Goal: Task Accomplishment & Management: Use online tool/utility

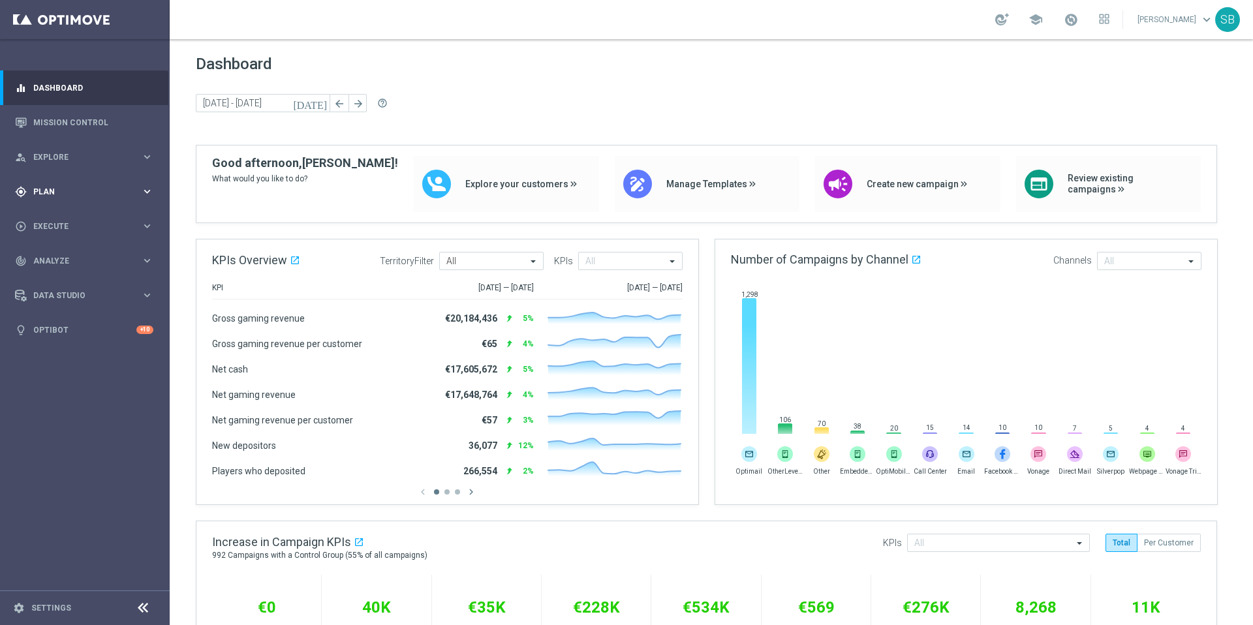
click at [55, 189] on span "Plan" at bounding box center [87, 192] width 108 height 8
click at [71, 261] on span "Templates" at bounding box center [81, 258] width 93 height 8
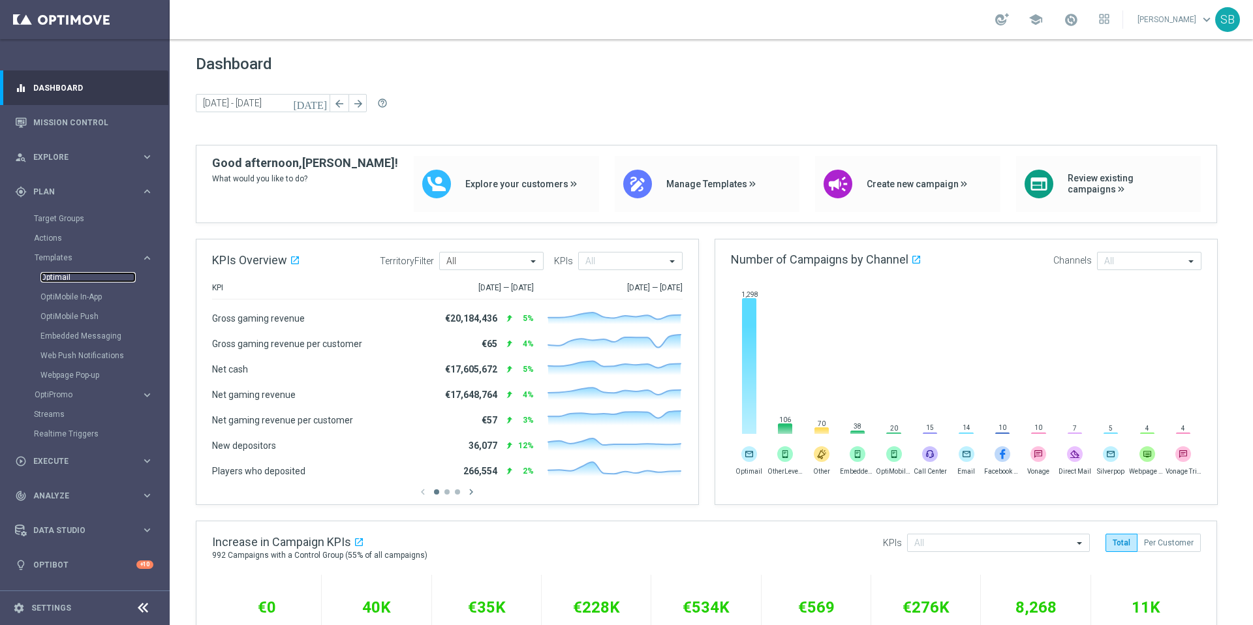
click at [65, 274] on link "Optimail" at bounding box center [87, 277] width 95 height 10
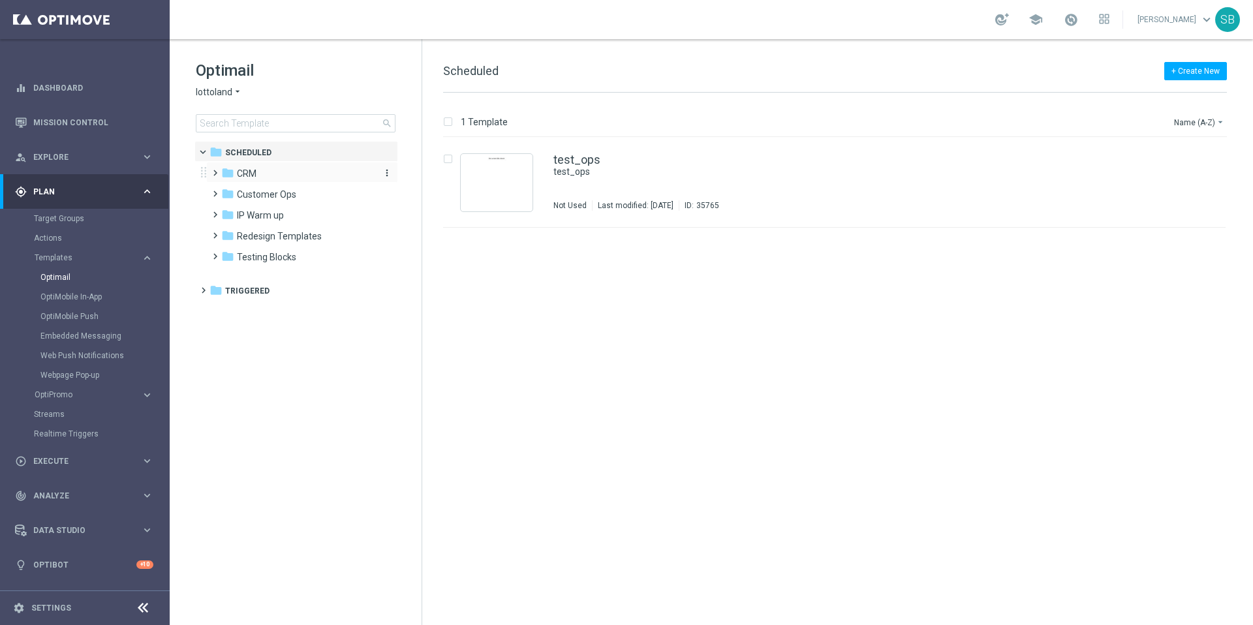
click at [246, 174] on span "CRM" at bounding box center [247, 174] width 20 height 12
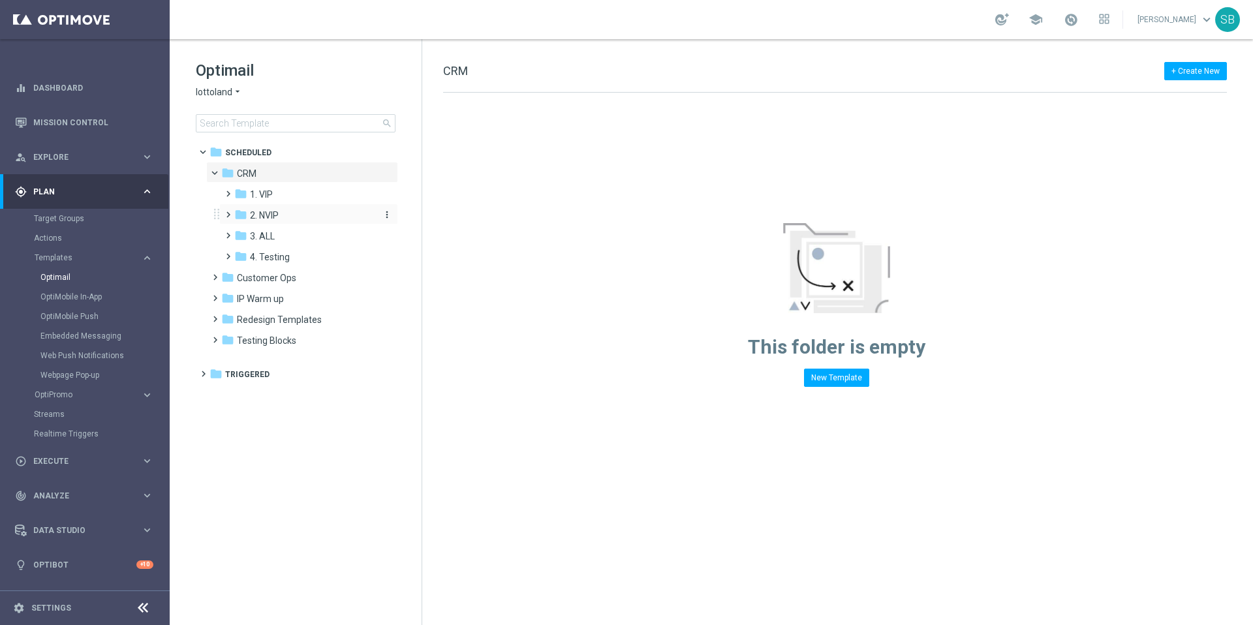
click at [266, 216] on span "2. NVIP" at bounding box center [264, 216] width 29 height 12
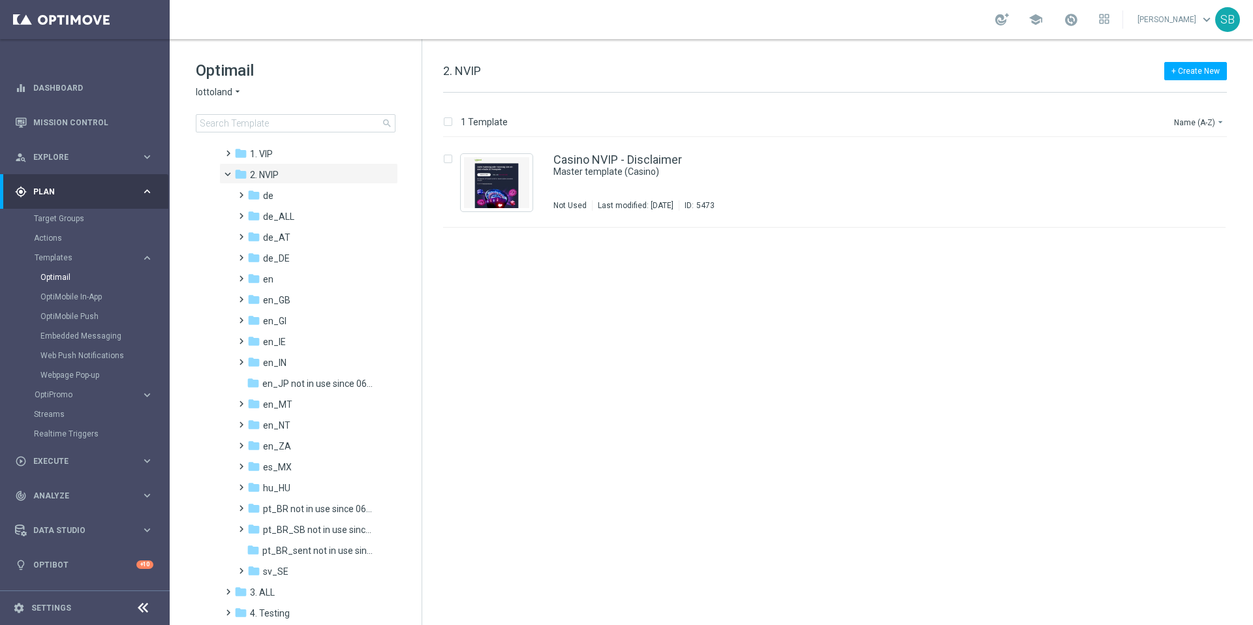
scroll to position [36, 0]
click at [258, 222] on icon "folder" at bounding box center [253, 220] width 13 height 13
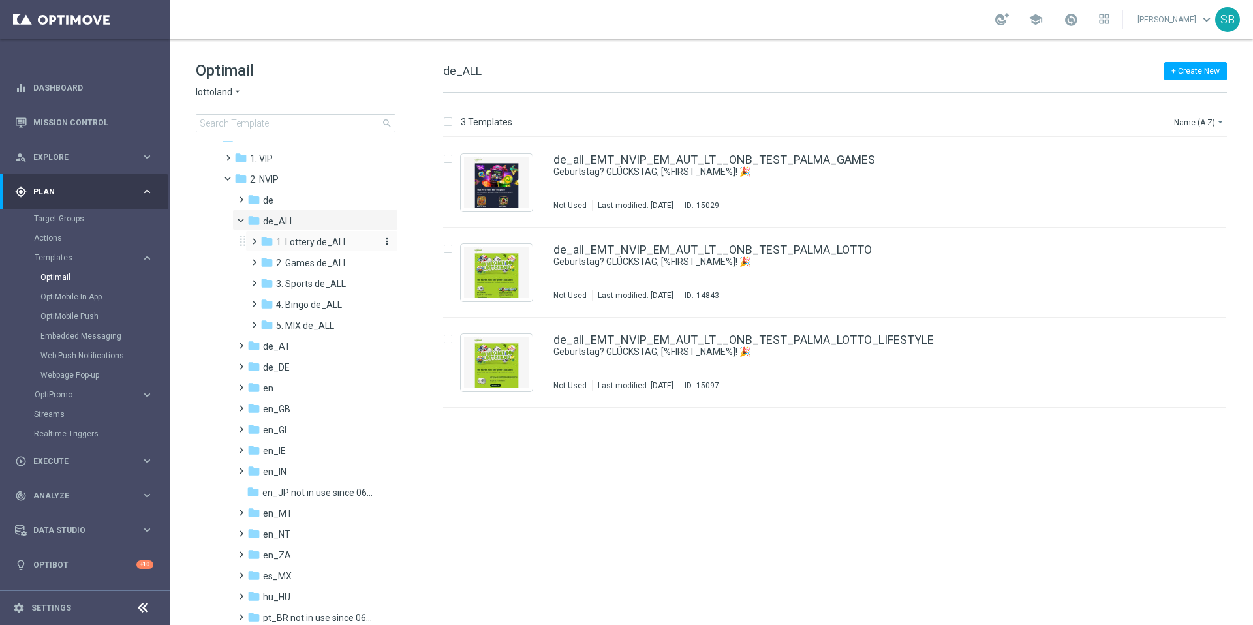
click at [305, 239] on span "1. Lottery de_ALL" at bounding box center [312, 242] width 72 height 12
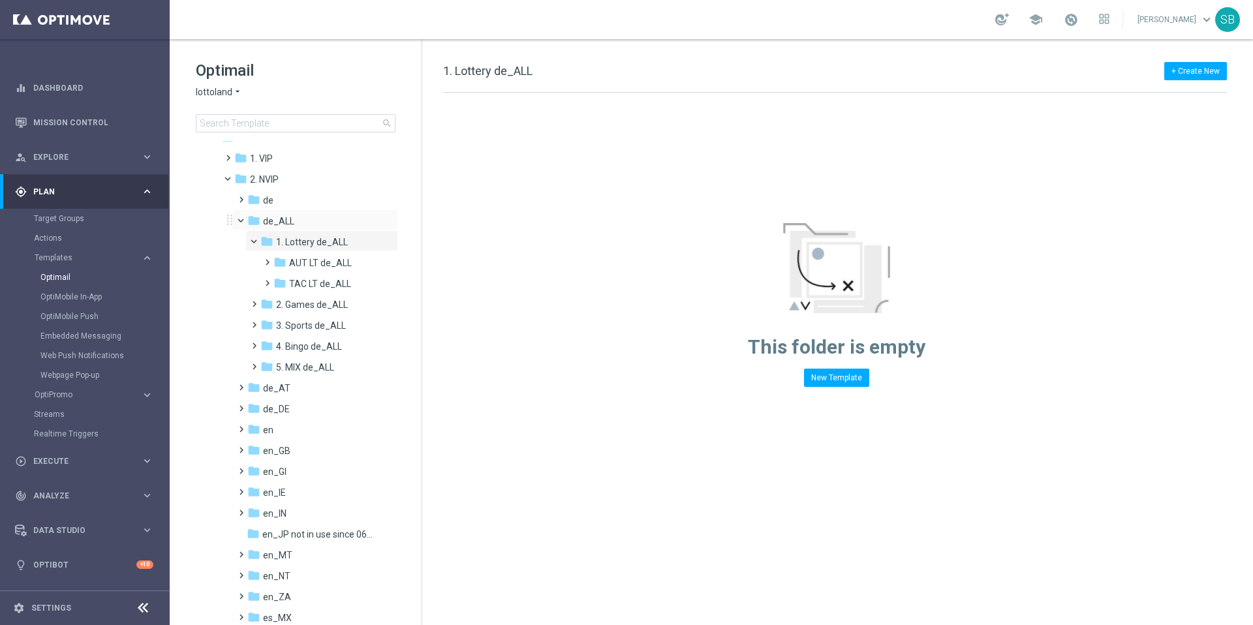
click at [244, 218] on span at bounding box center [246, 218] width 5 height 6
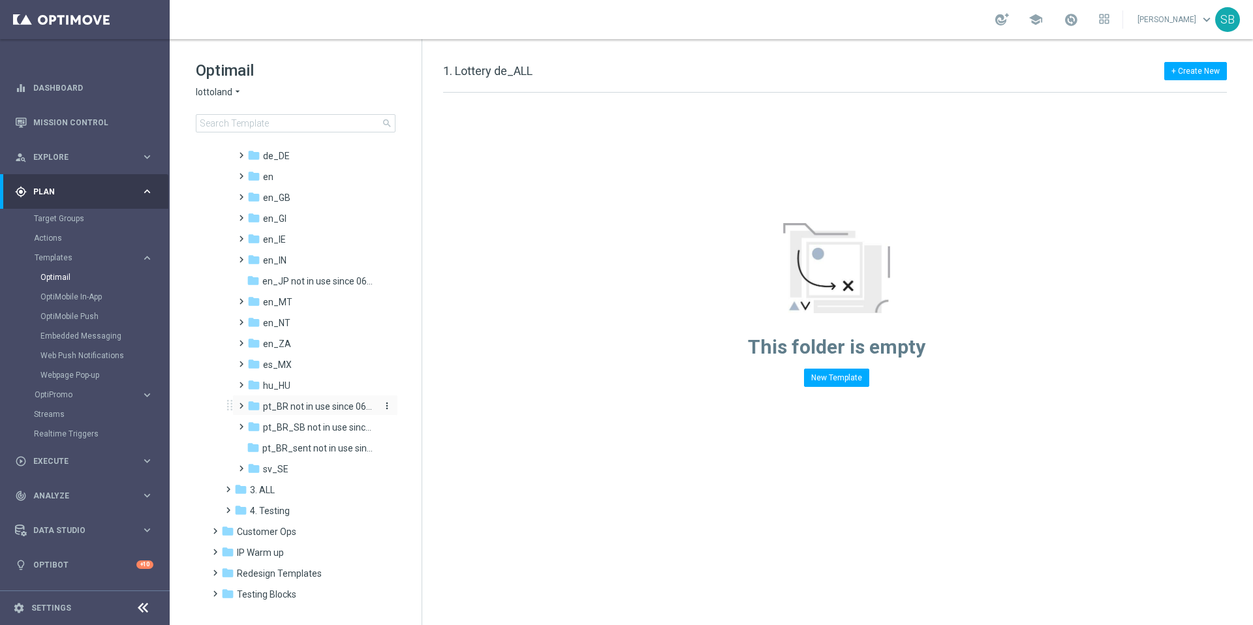
scroll to position [158, 0]
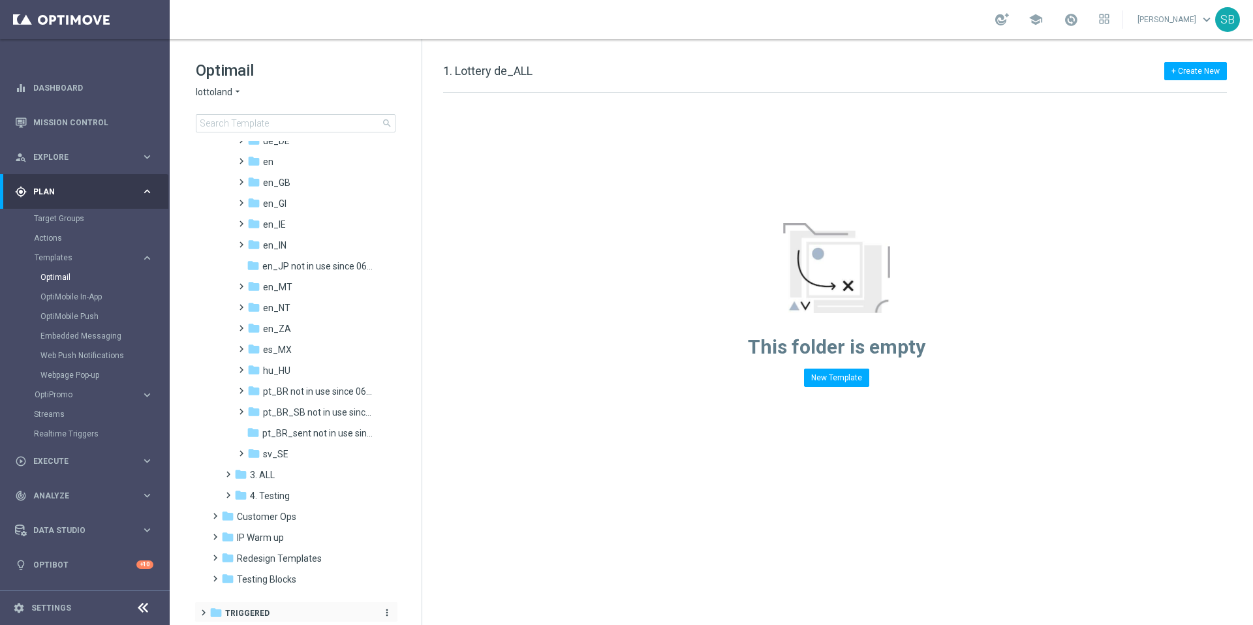
click at [256, 611] on span "Triggered" at bounding box center [247, 614] width 44 height 12
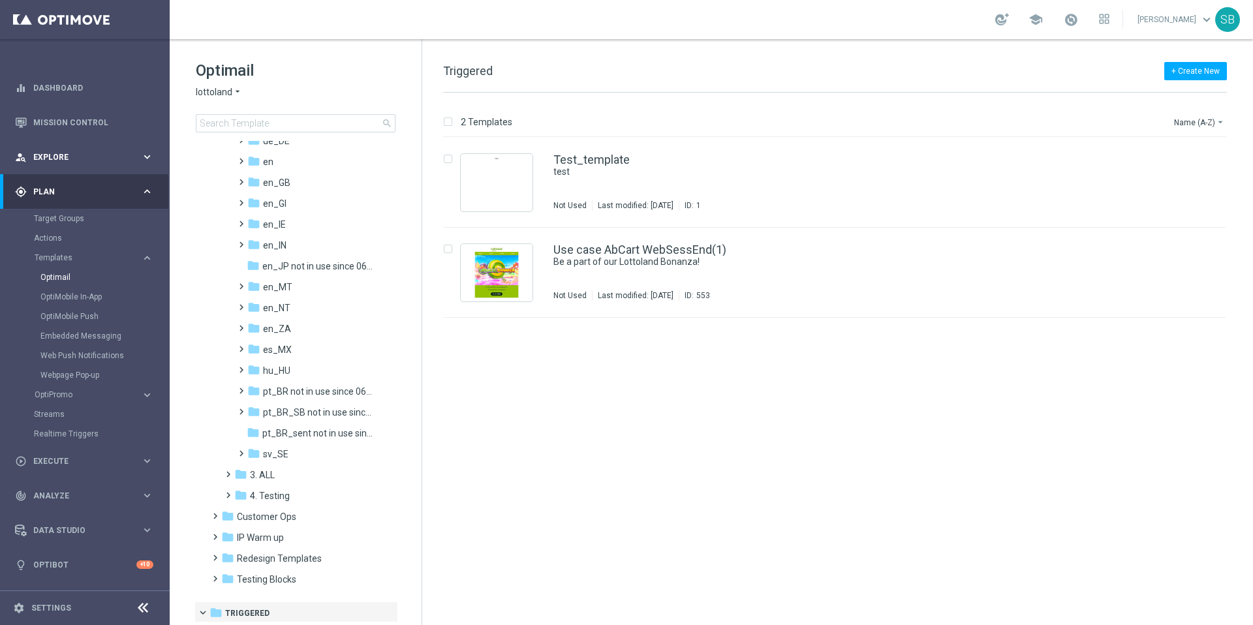
scroll to position [158, 0]
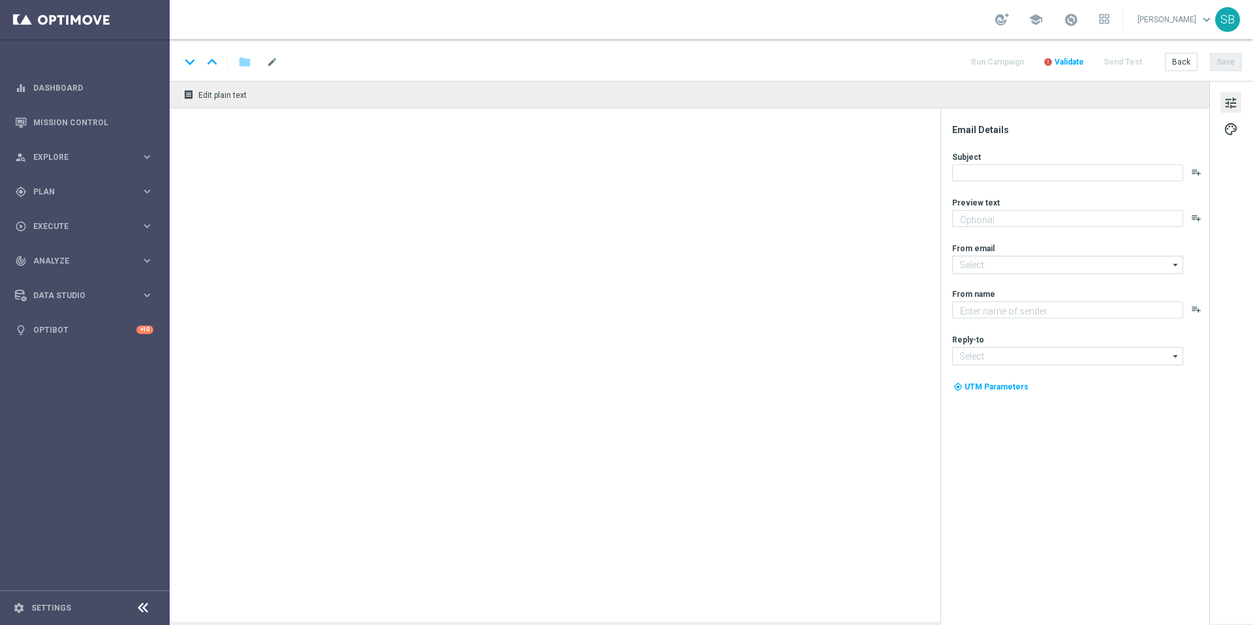
type textarea "Ganhe em um instantâneo com TurboSena"
type textarea "Lottoland"
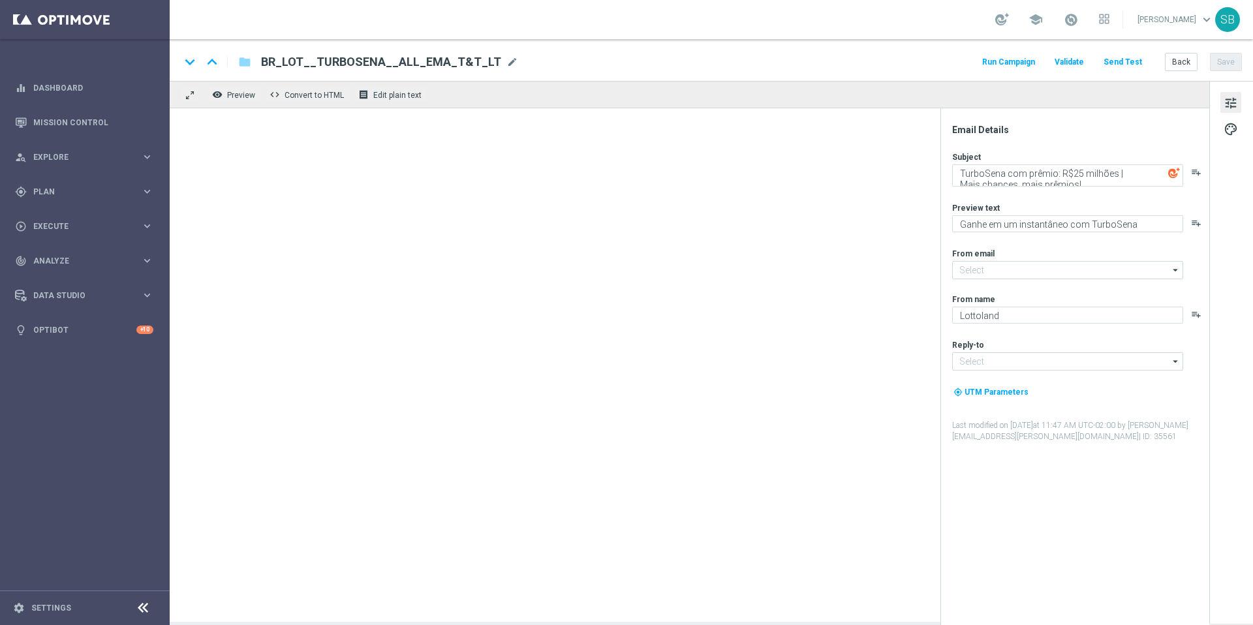
type input "[EMAIL_ADDRESS][DOMAIN_NAME]"
type input "contato@lottoland.bet.br"
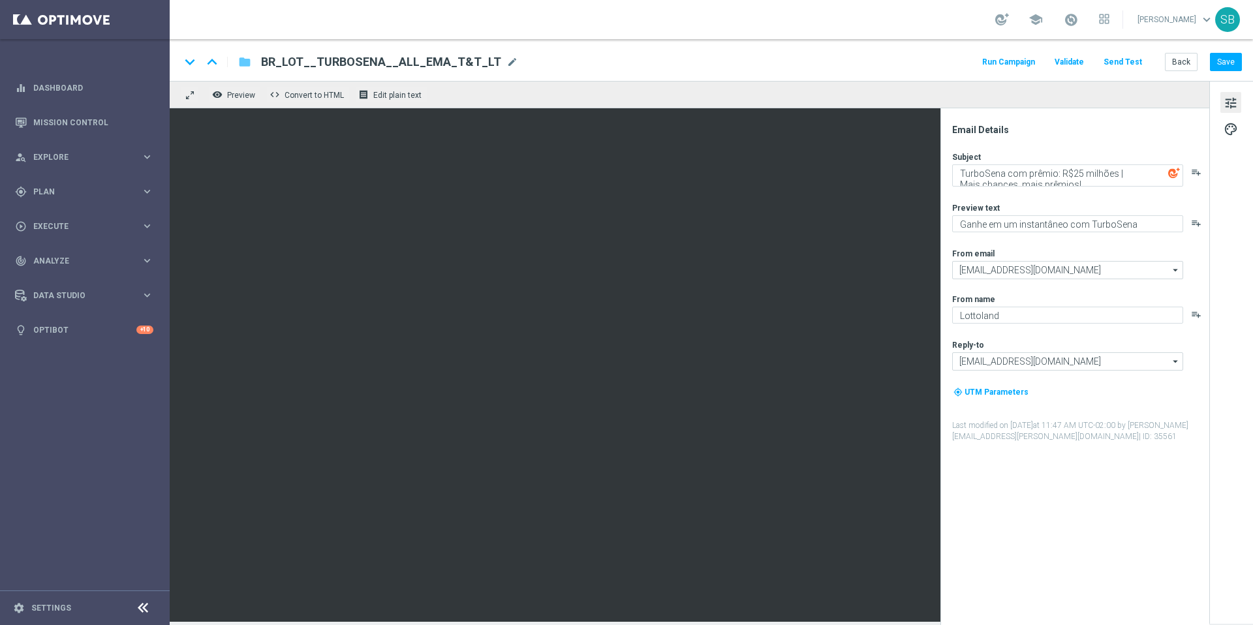
click at [247, 62] on icon "folder" at bounding box center [244, 62] width 13 height 16
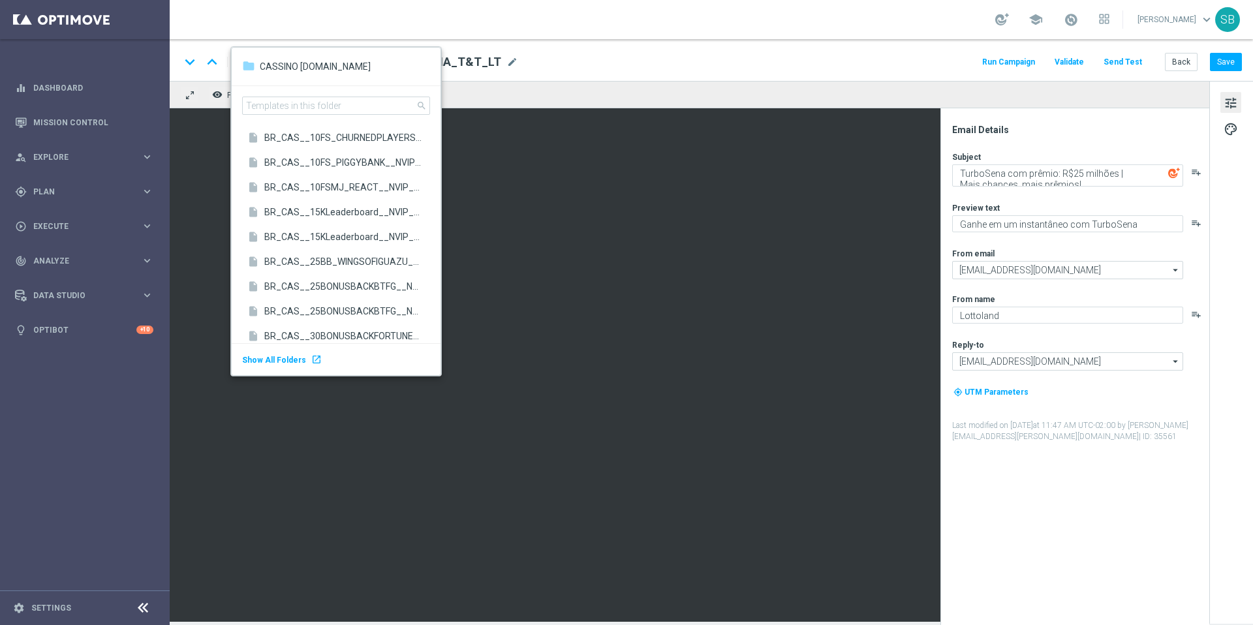
click at [284, 9] on div "school Stephen Bramley keyboard_arrow_down SB" at bounding box center [712, 19] width 1084 height 39
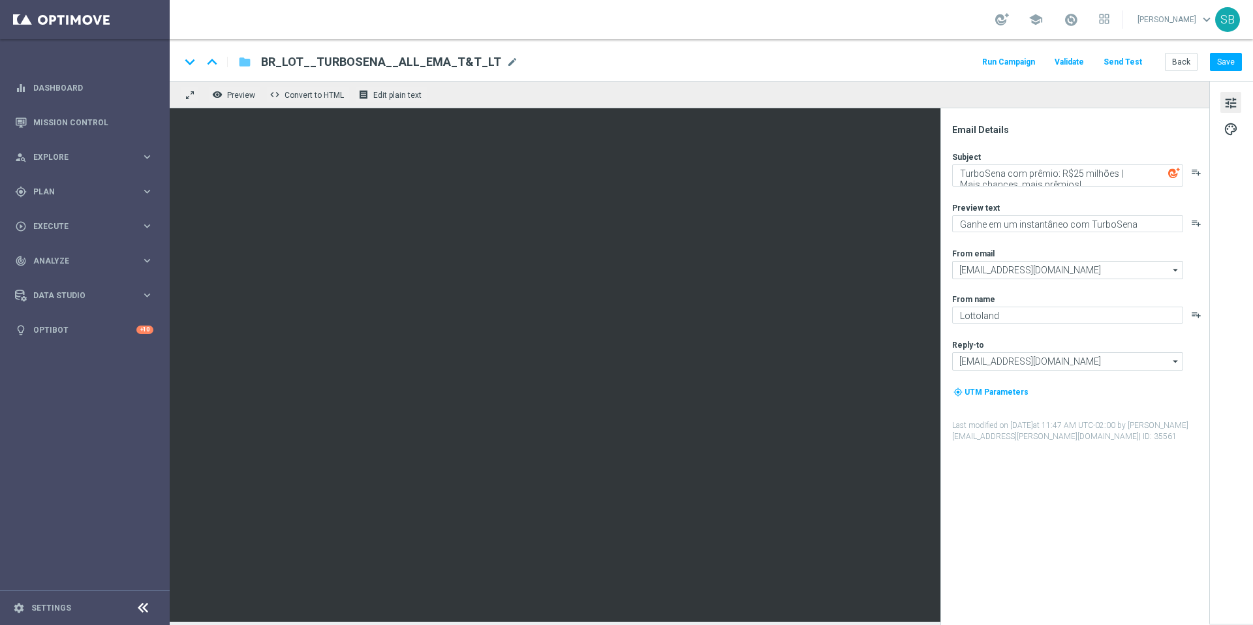
click at [245, 62] on icon "folder" at bounding box center [244, 62] width 13 height 16
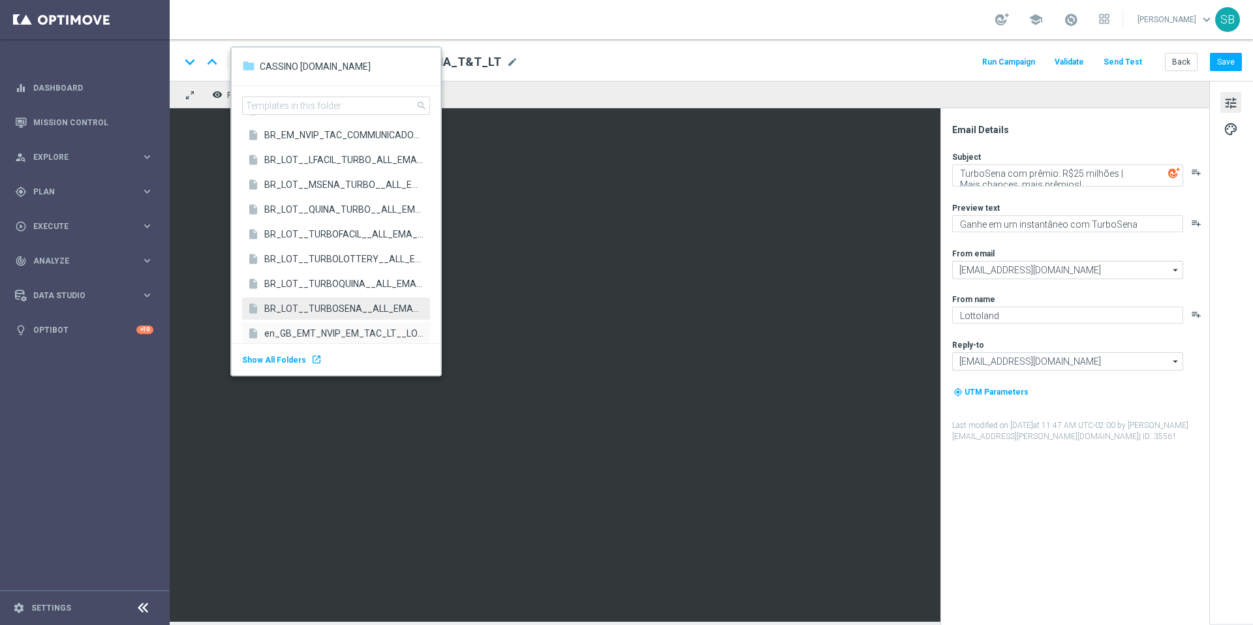
scroll to position [2825, 0]
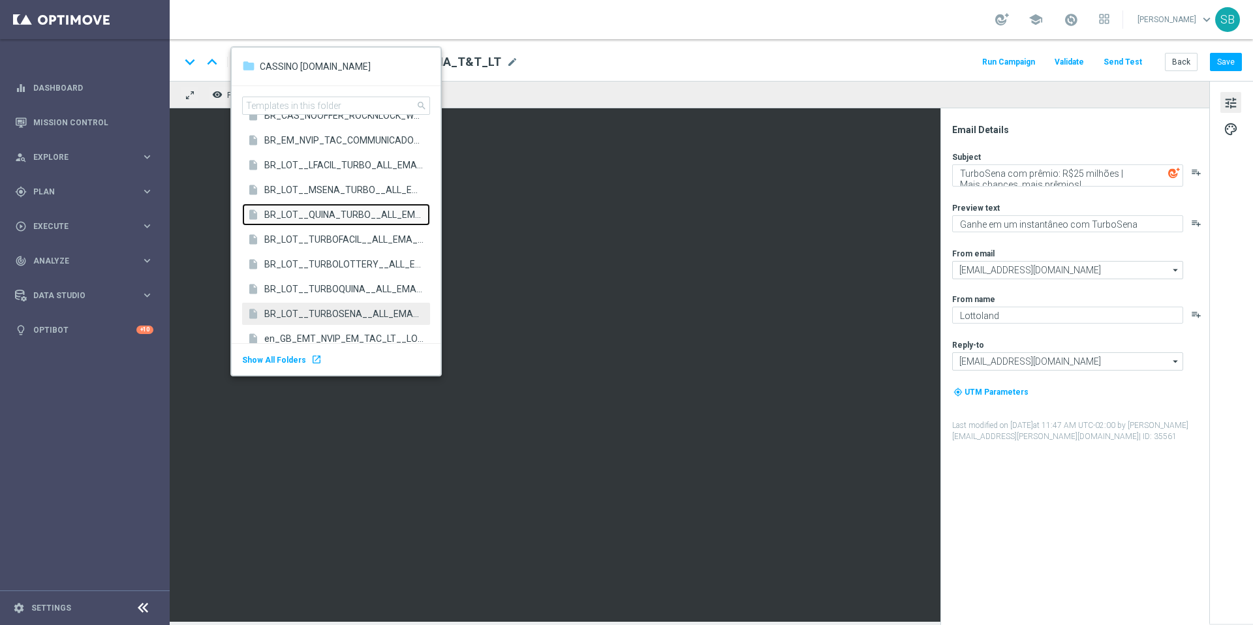
click at [311, 219] on span "BR_LOT__QUINA_TURBO__ALL_EMA_T&T_LT" at bounding box center [343, 214] width 159 height 12
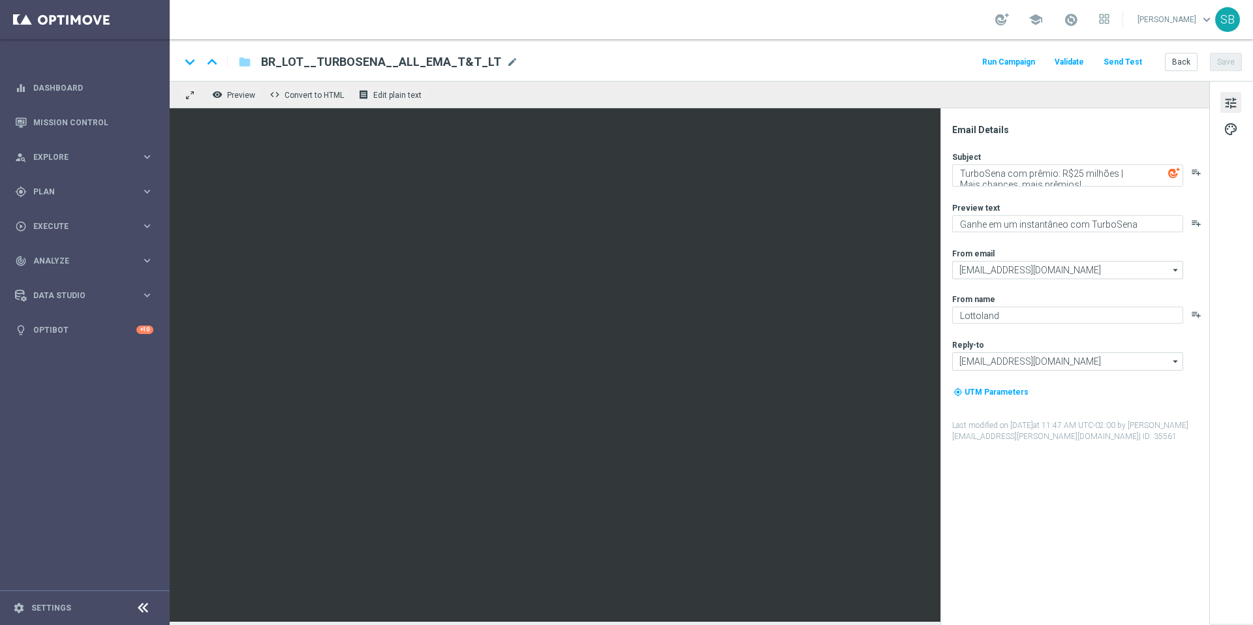
type textarea "Aumente suas chances com TurboQuina"
type textarea "[%FIRST_NAME%] TurboQuina com prêmio: R$10 milhões. Vem conferir!"
drag, startPoint x: 500, startPoint y: 59, endPoint x: 260, endPoint y: 63, distance: 240.3
click at [260, 63] on div "BR_LOT__QUINA_TURBO__ALL_EMA_T&T_LT BR_LOT__QUINA_TURBO__ALL_EMA_T&T_LT mode_ed…" at bounding box center [390, 62] width 279 height 17
copy span "BR_LOT__QUINA_TURBO__ALL_EMA_T&T_LT"
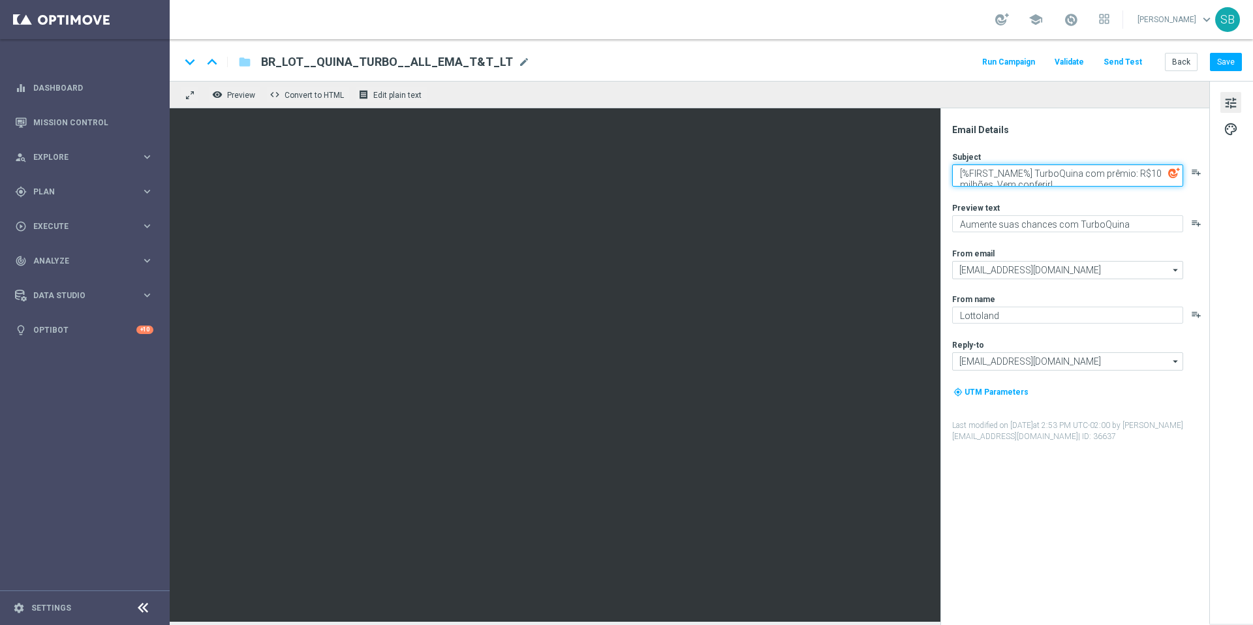
drag, startPoint x: 1037, startPoint y: 173, endPoint x: 963, endPoint y: 167, distance: 74.6
click at [963, 167] on textarea "[%FIRST_NAME%] TurboQuina com prêmio: R$10 milhões. Vem conferir!" at bounding box center [1067, 175] width 231 height 22
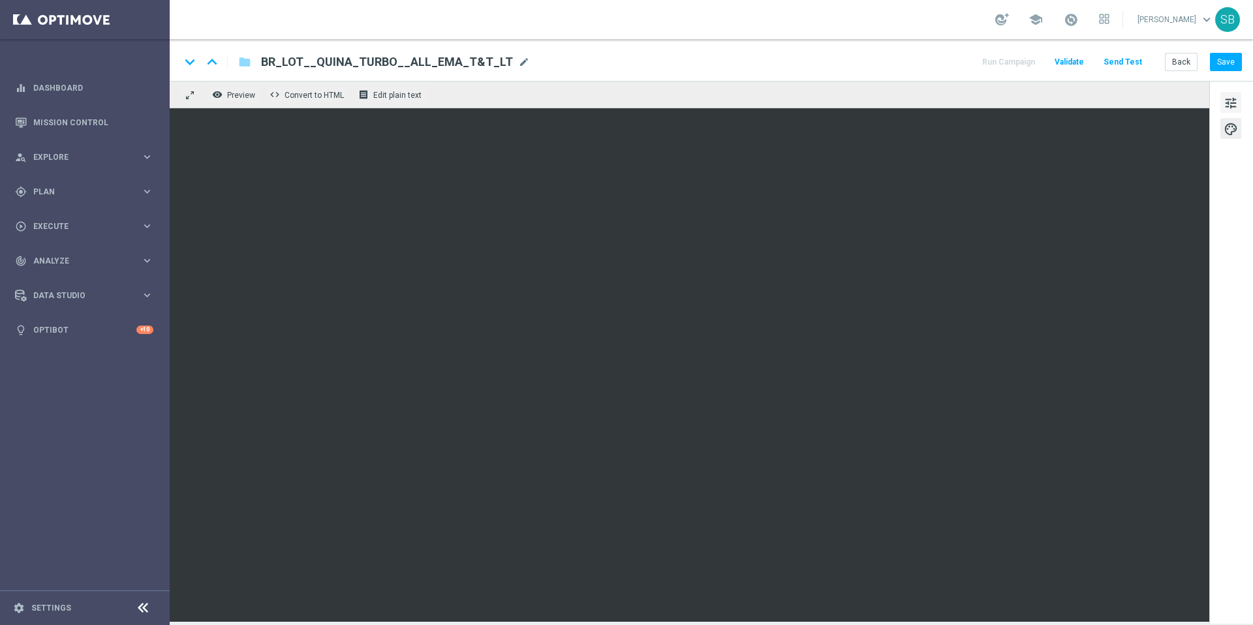
click at [1231, 101] on span "tune" at bounding box center [1231, 103] width 14 height 17
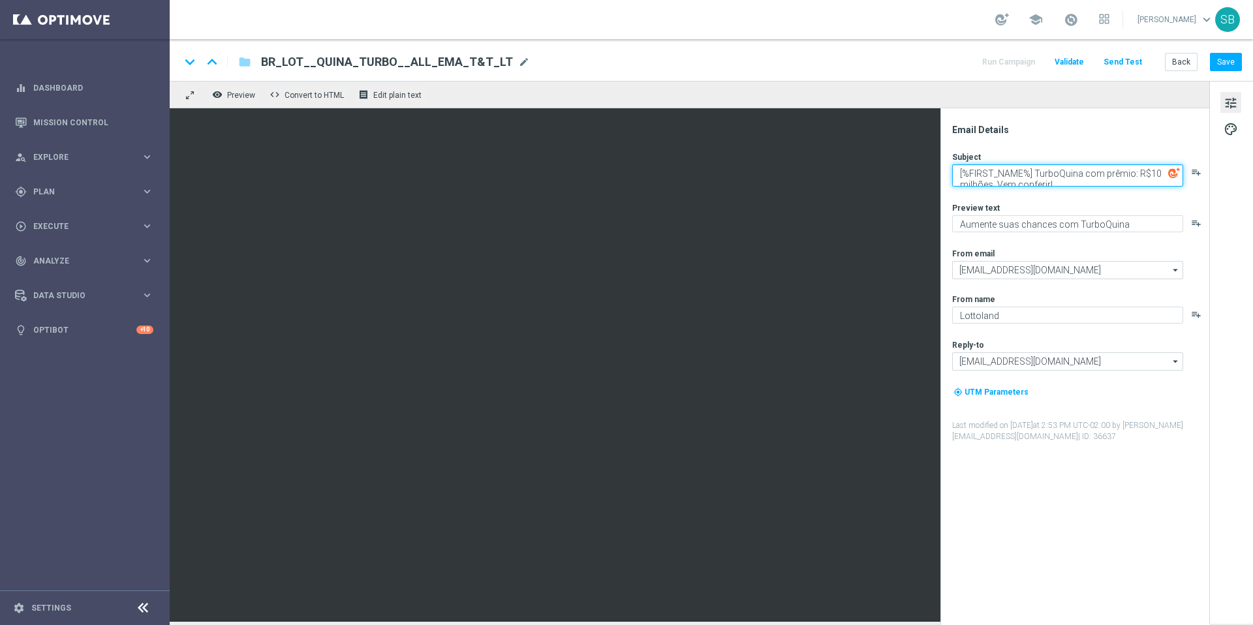
drag, startPoint x: 1085, startPoint y: 175, endPoint x: 1132, endPoint y: 172, distance: 47.1
click at [1132, 172] on textarea "[%FIRST_NAME%] TurboQuina com prêmio: R$10 milhões. Vem conferir!" at bounding box center [1067, 175] width 231 height 22
click at [995, 183] on textarea "[%FIRST_NAME%] TurboQuina com prêmio: R$10 milhões. Vem conferir!" at bounding box center [1067, 175] width 231 height 22
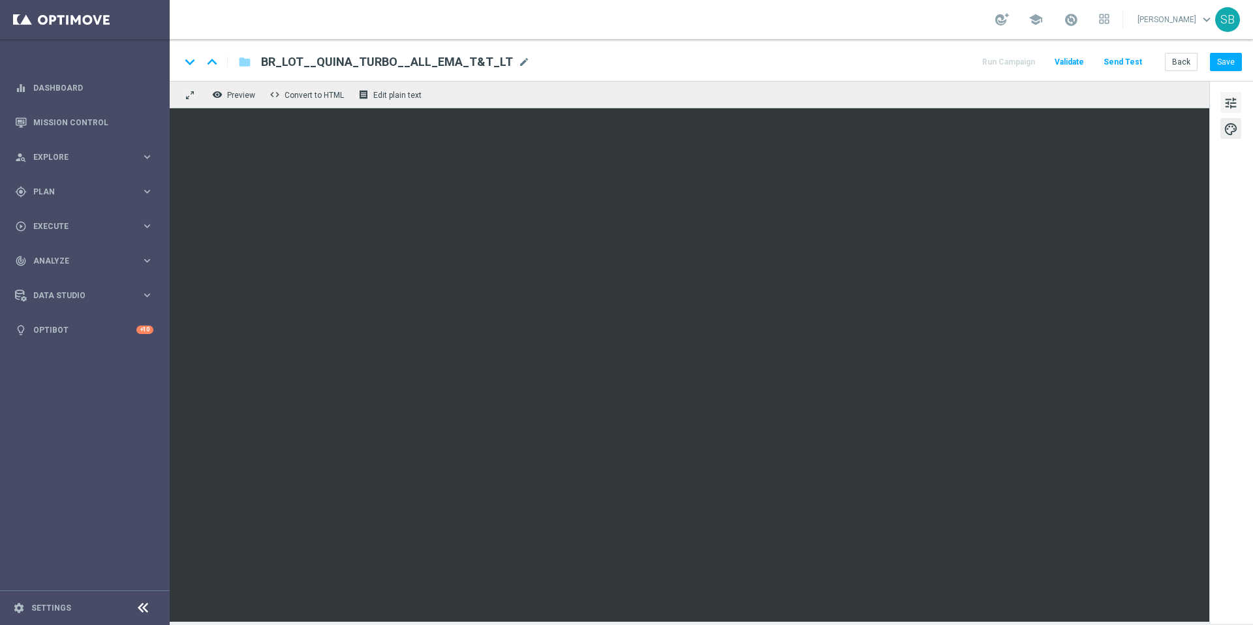
click at [1232, 104] on span "tune" at bounding box center [1231, 103] width 14 height 17
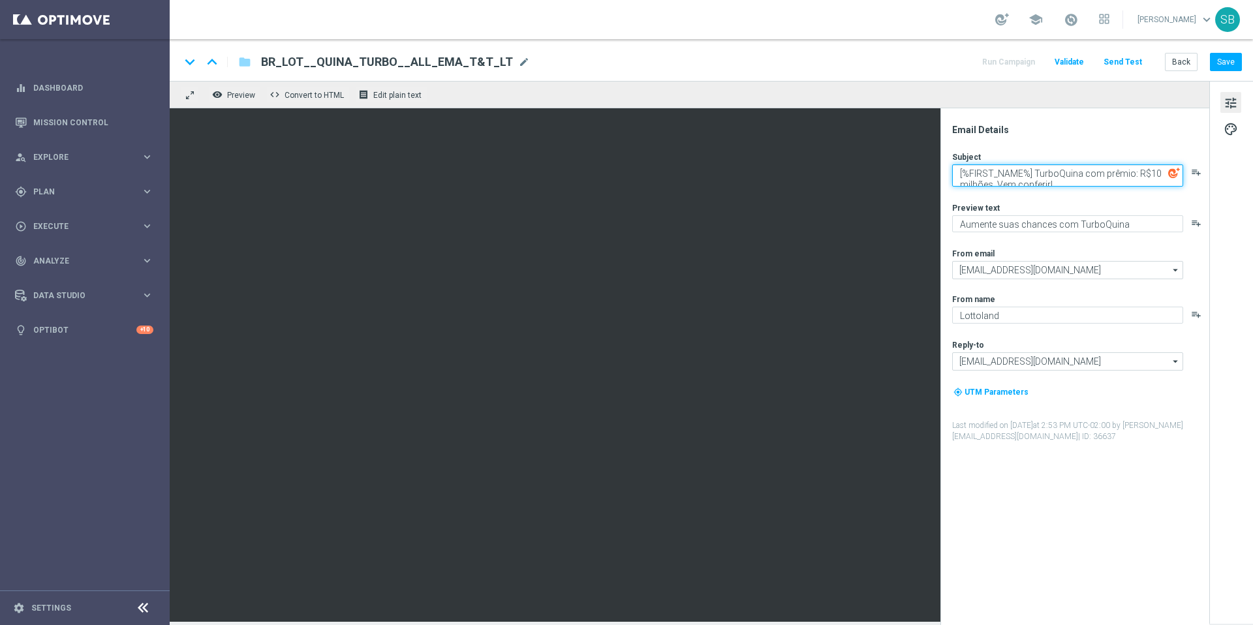
drag, startPoint x: 963, startPoint y: 172, endPoint x: 1086, endPoint y: 176, distance: 122.8
click at [1086, 176] on textarea "[%FIRST_NAME%] TurboQuina com prêmio: R$10 milhões. Vem conferir!" at bounding box center [1067, 175] width 231 height 22
click at [738, 69] on div "keyboard_arrow_down keyboard_arrow_up folder BR_LOT__QUINA_TURBO__ALL_EMA_T&T_L…" at bounding box center [711, 62] width 1062 height 17
click at [1216, 65] on button "Save" at bounding box center [1226, 62] width 32 height 18
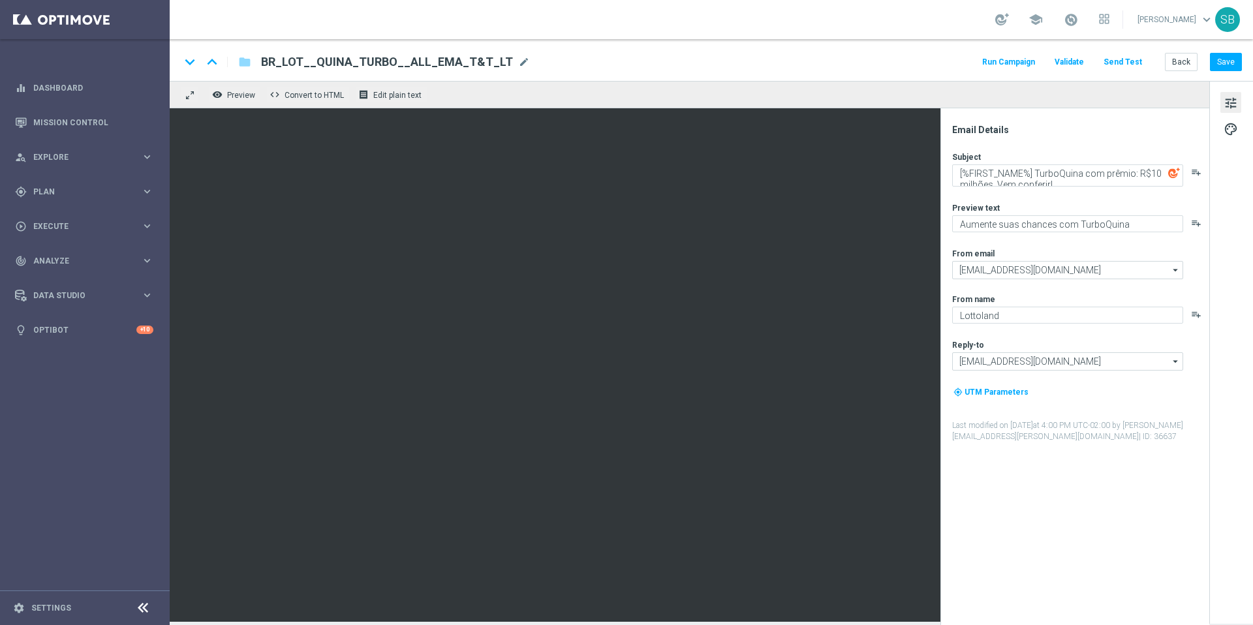
click at [836, 64] on div "keyboard_arrow_down keyboard_arrow_up folder BR_LOT__QUINA_TURBO__ALL_EMA_T&T_L…" at bounding box center [711, 62] width 1062 height 17
click at [1105, 578] on div "Email Details Subject [%FIRST_NAME%] TurboQuina com prêmio: R$10 milhões. Vem c…" at bounding box center [1078, 374] width 260 height 501
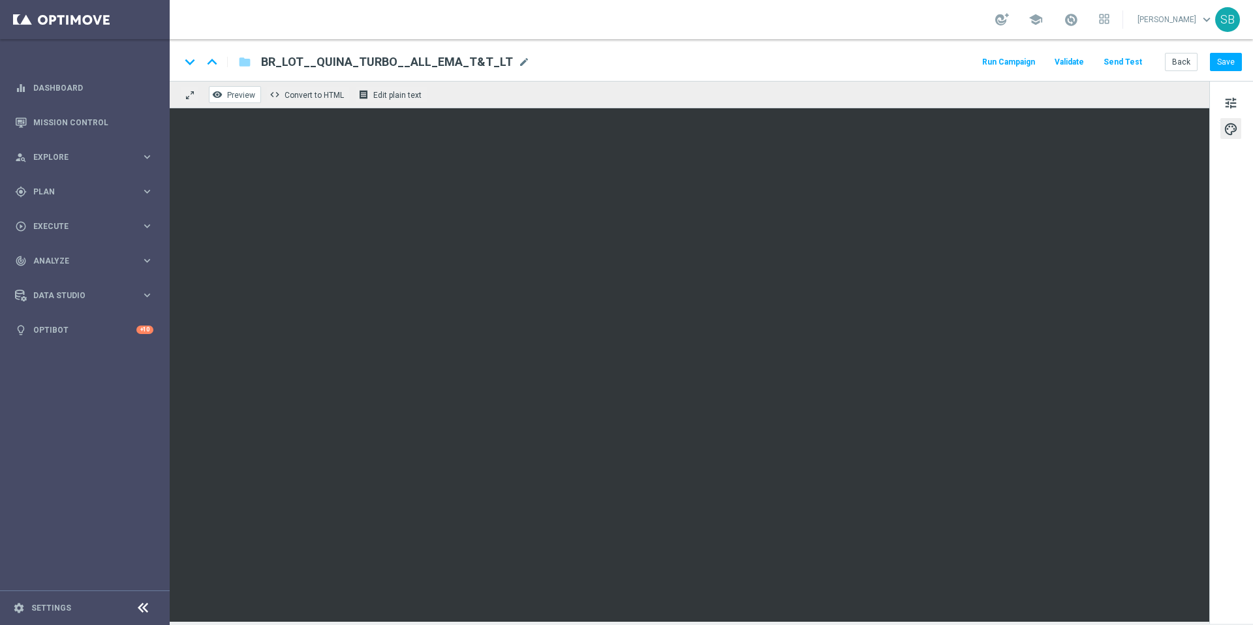
click at [239, 99] on span "Preview" at bounding box center [241, 95] width 28 height 9
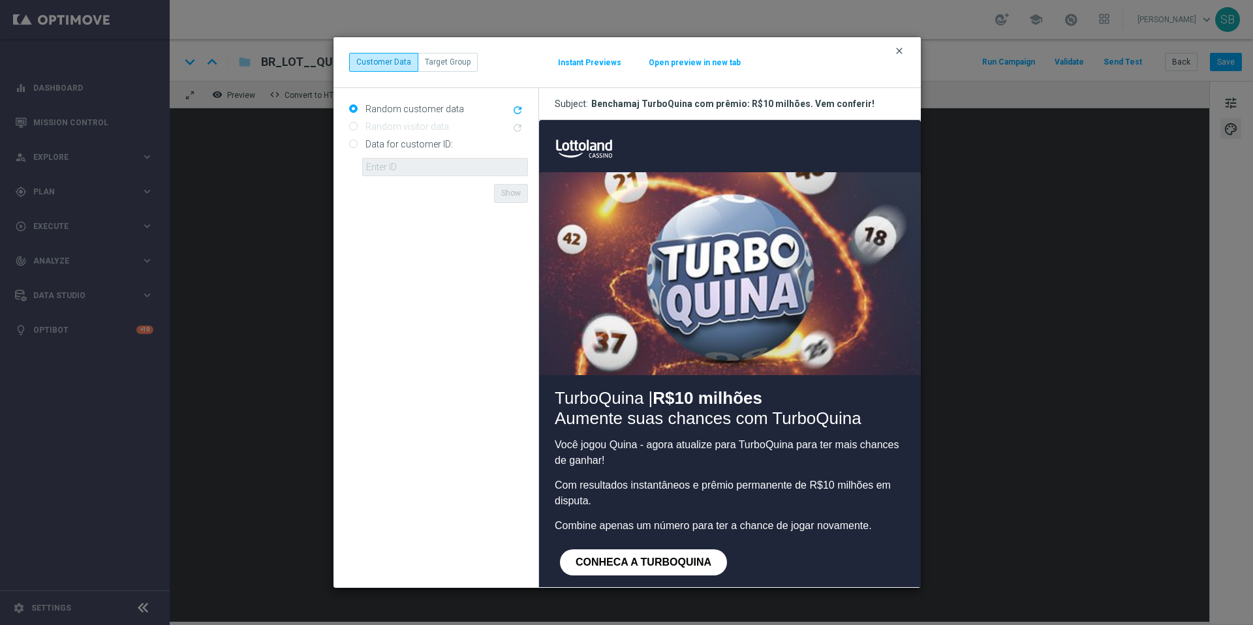
click at [897, 53] on icon "clear" at bounding box center [899, 51] width 10 height 10
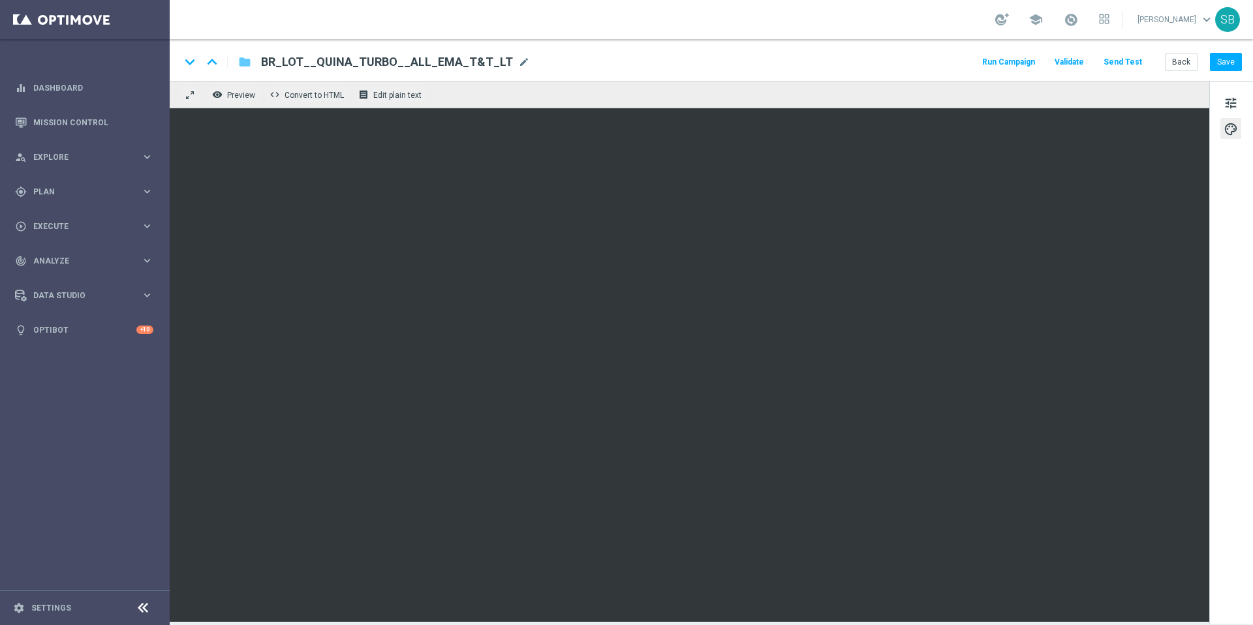
click at [248, 65] on icon "folder" at bounding box center [244, 62] width 13 height 16
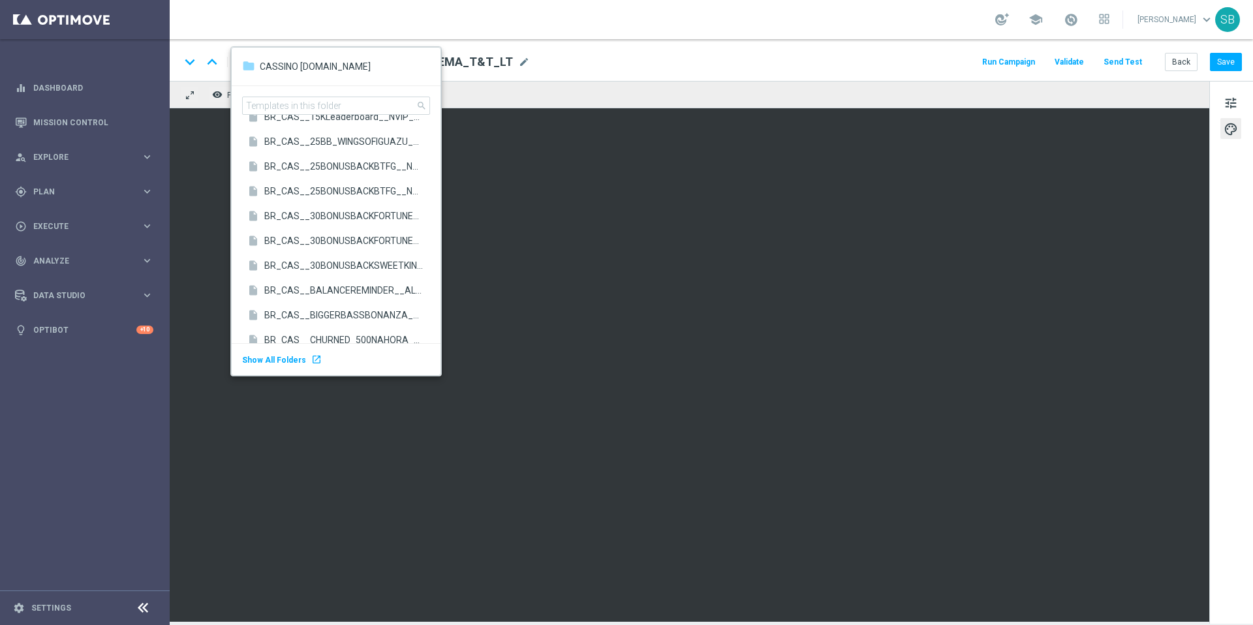
scroll to position [284, 0]
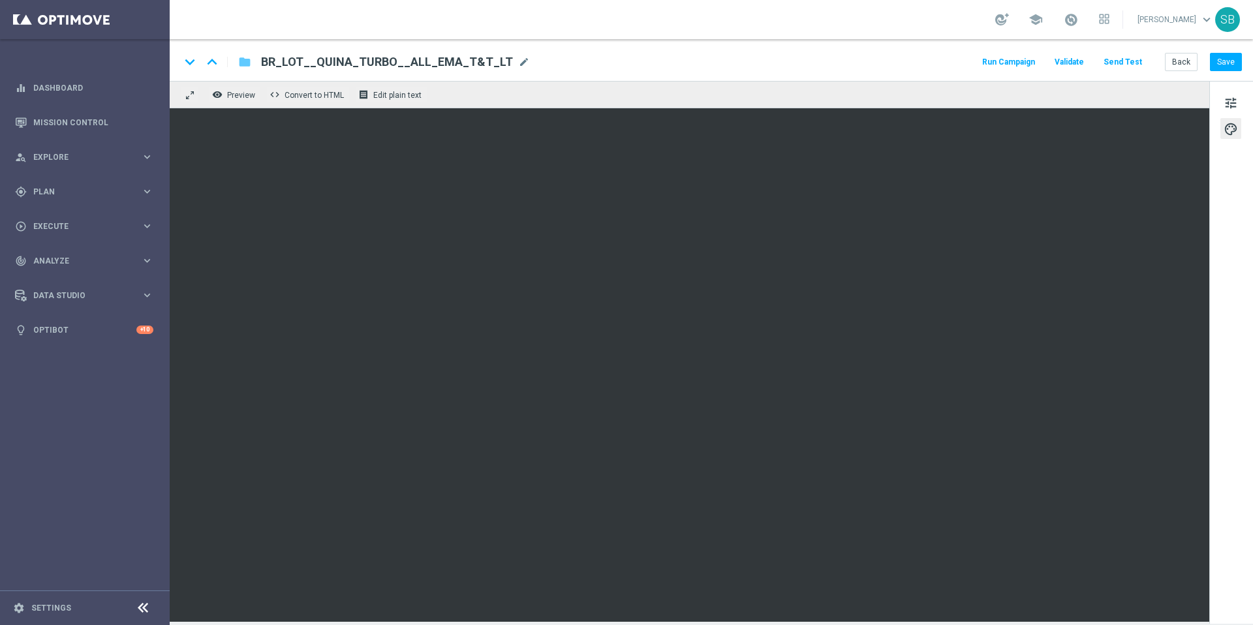
click at [248, 63] on icon "folder" at bounding box center [244, 62] width 13 height 16
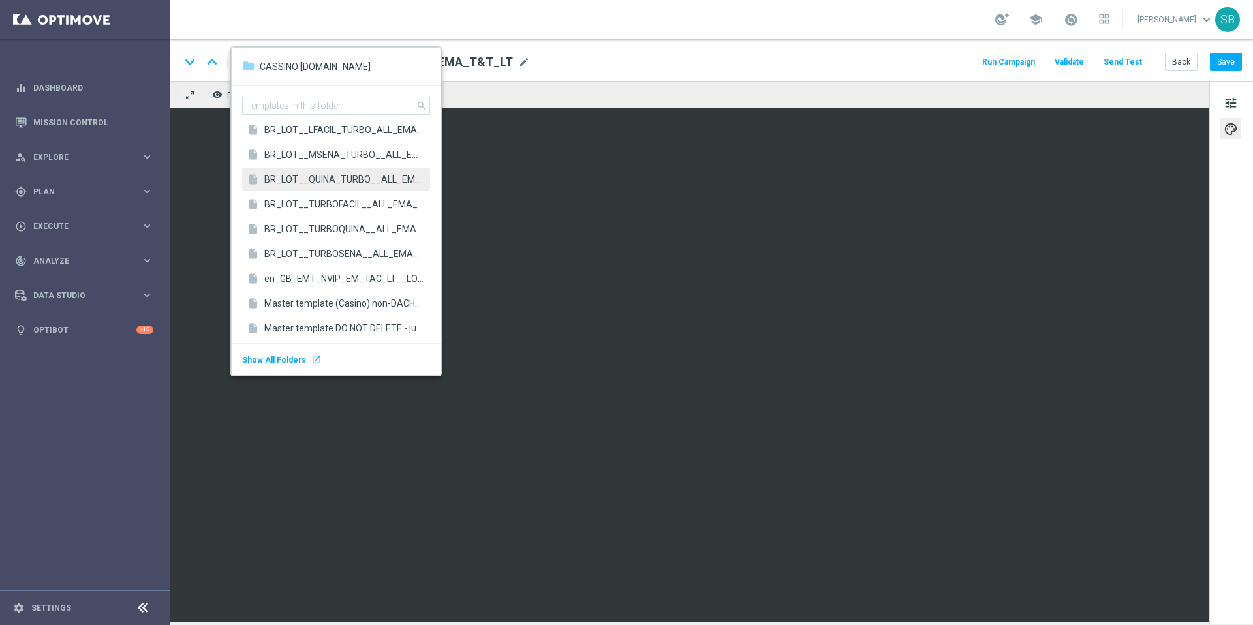
scroll to position [2887, 0]
click at [319, 156] on span "BR_LOT__MSENA_TURBO__ALL_EMA_T&T_LT" at bounding box center [343, 153] width 159 height 12
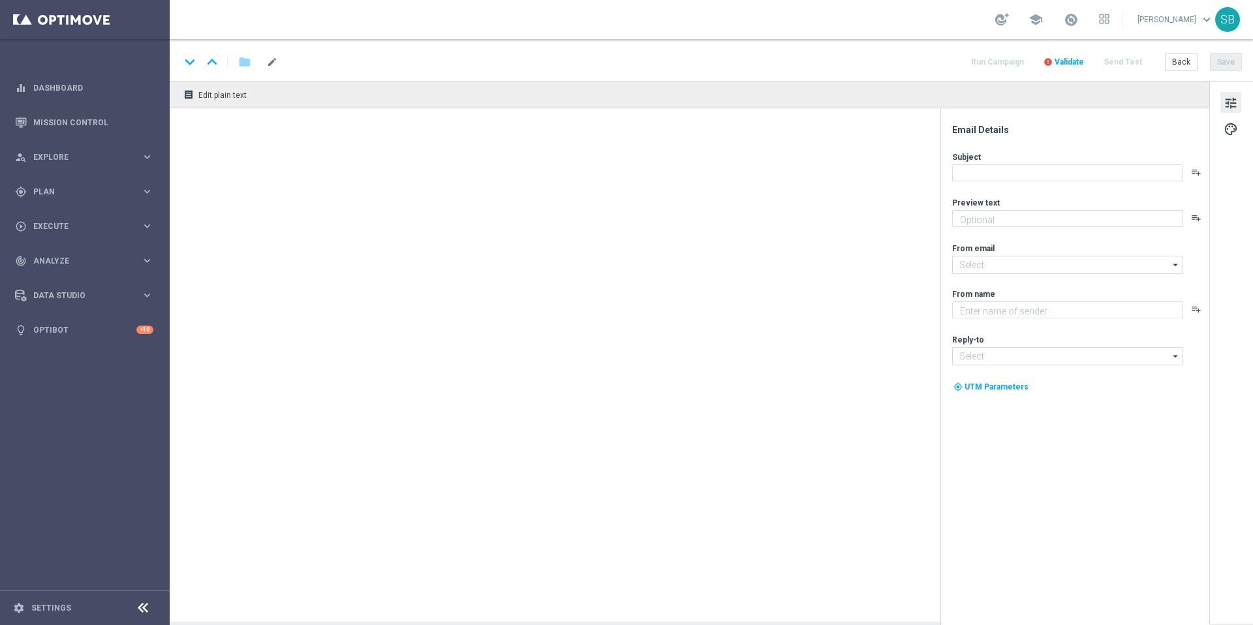
type textarea "Aumente suas chances com TurboQuina"
type textarea "Lottoland"
type input "mail@crm.lottoland.bet.br"
type input "contato@lottoland.bet.br"
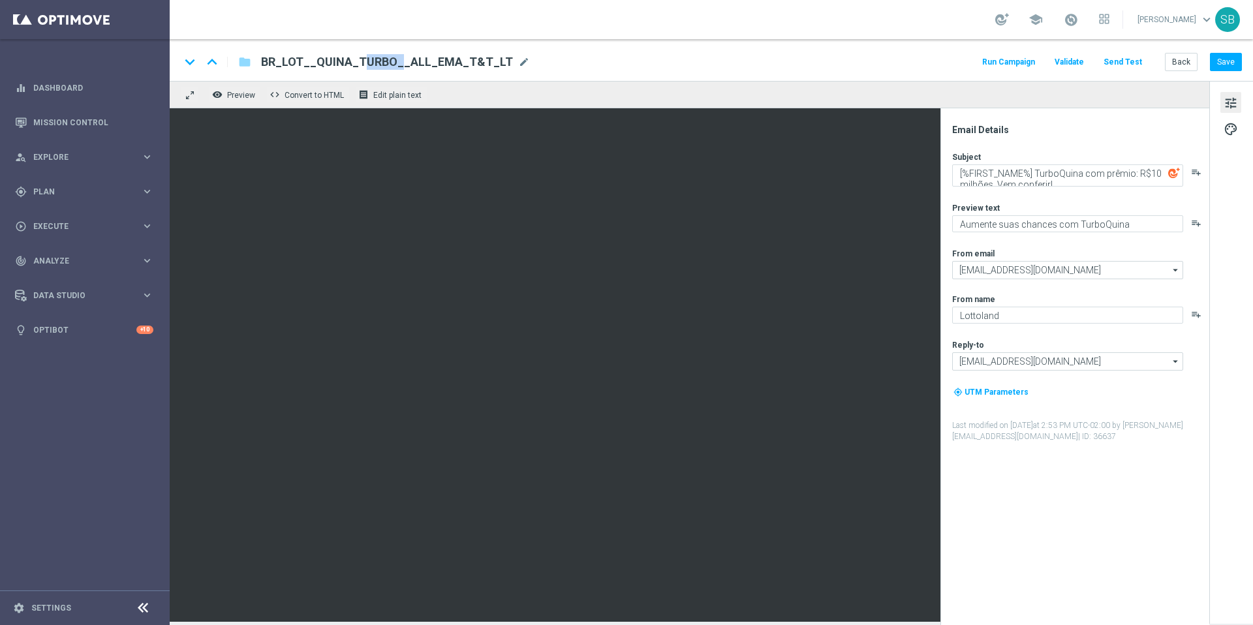
drag, startPoint x: 314, startPoint y: 61, endPoint x: 345, endPoint y: 66, distance: 31.7
click at [345, 66] on span "BR_LOT__QUINA_TURBO__ALL_EMA_T&T_LT" at bounding box center [387, 62] width 252 height 16
drag, startPoint x: 336, startPoint y: 62, endPoint x: 308, endPoint y: 60, distance: 27.5
click at [308, 60] on input "BR_LOT__QUINA_TURBO__ALL_EMA_T&T_LT" at bounding box center [423, 62] width 324 height 17
drag, startPoint x: 337, startPoint y: 65, endPoint x: 314, endPoint y: 65, distance: 22.8
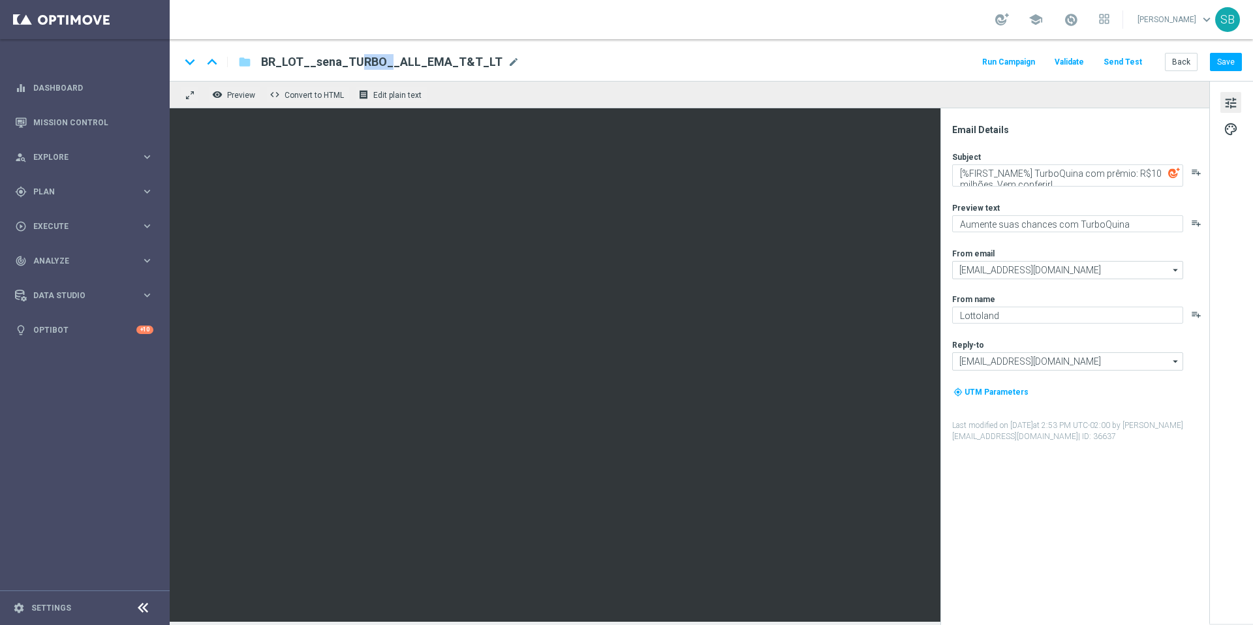
click at [314, 65] on span "BR_LOT__sena_TURBO__ALL_EMA_T&T_LT" at bounding box center [382, 62] width 242 height 16
type input "BR_LOT__SENA_TURBO__ALL_EMA_T&T_LT"
click at [247, 63] on icon "folder" at bounding box center [244, 62] width 13 height 16
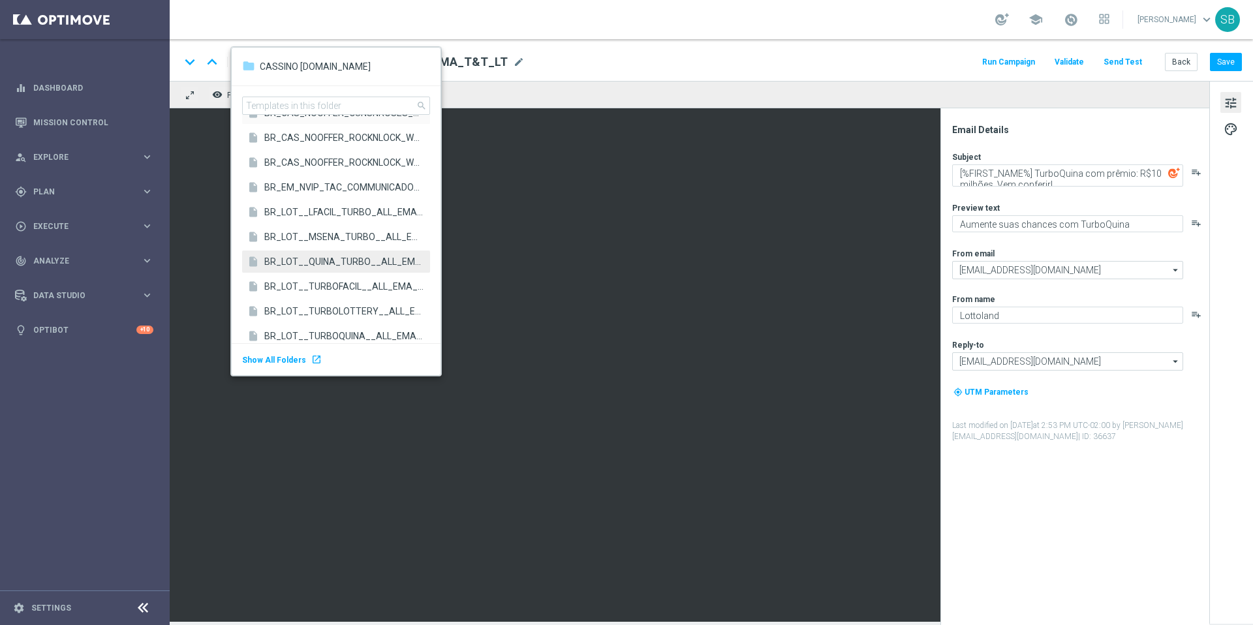
scroll to position [2791, 0]
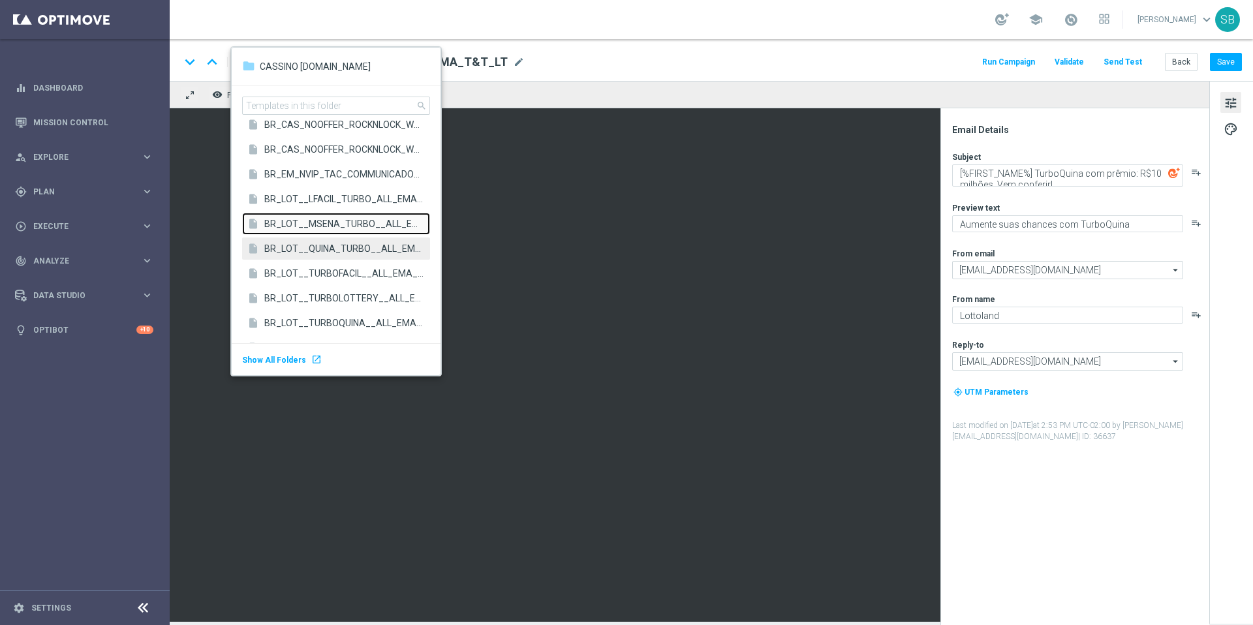
click at [321, 225] on span "BR_LOT__MSENA_TURBO__ALL_EMA_T&T_LT" at bounding box center [343, 223] width 159 height 12
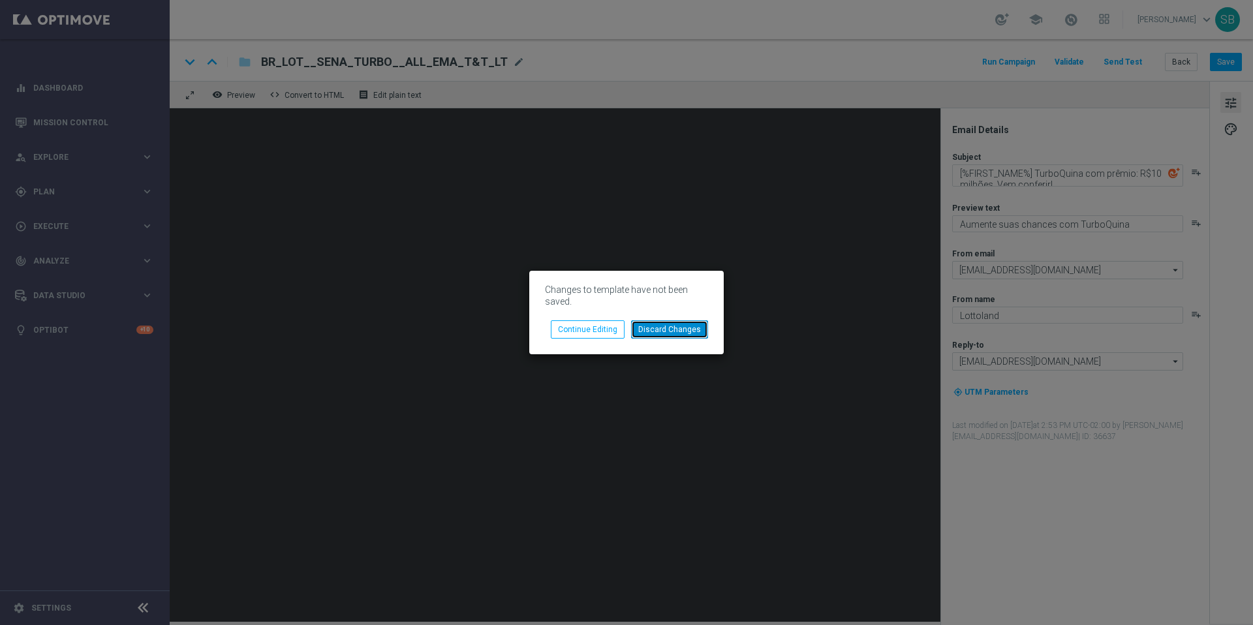
click at [670, 334] on button "Discard Changes" at bounding box center [669, 330] width 77 height 18
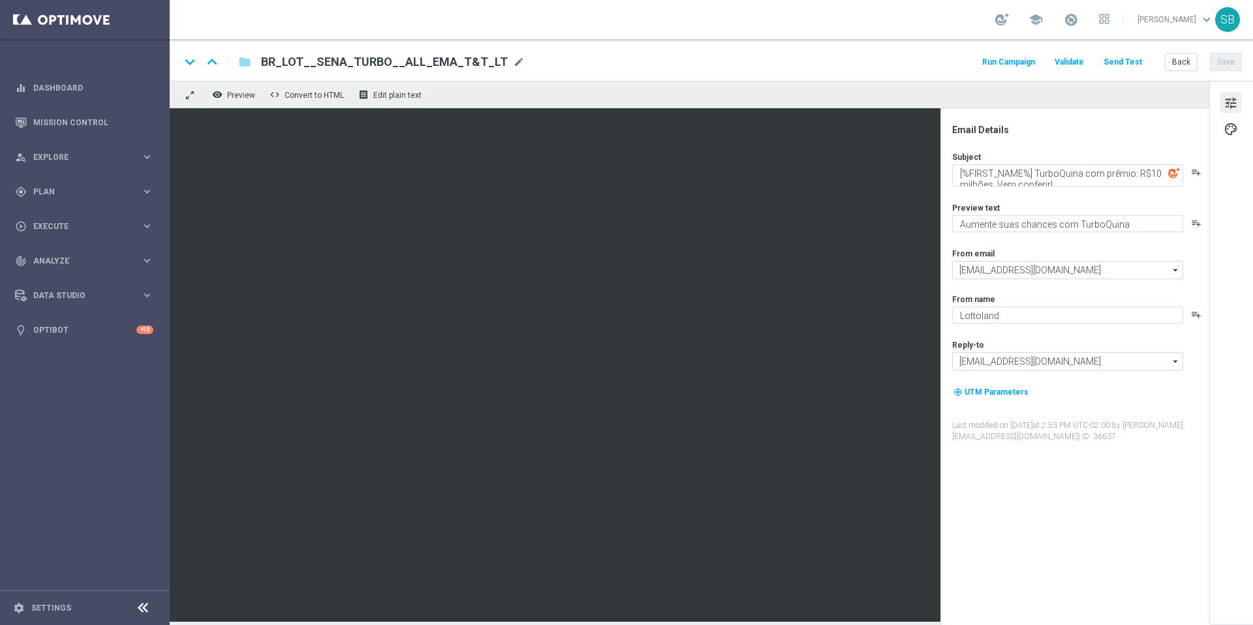
type textarea "Ganhe em um instantâneo com TurboSena"
type textarea "TurboSena com prêmio: R$25 milhões | Mais chances, mais prêmios!"
type textarea "Lottoland.bet.br"
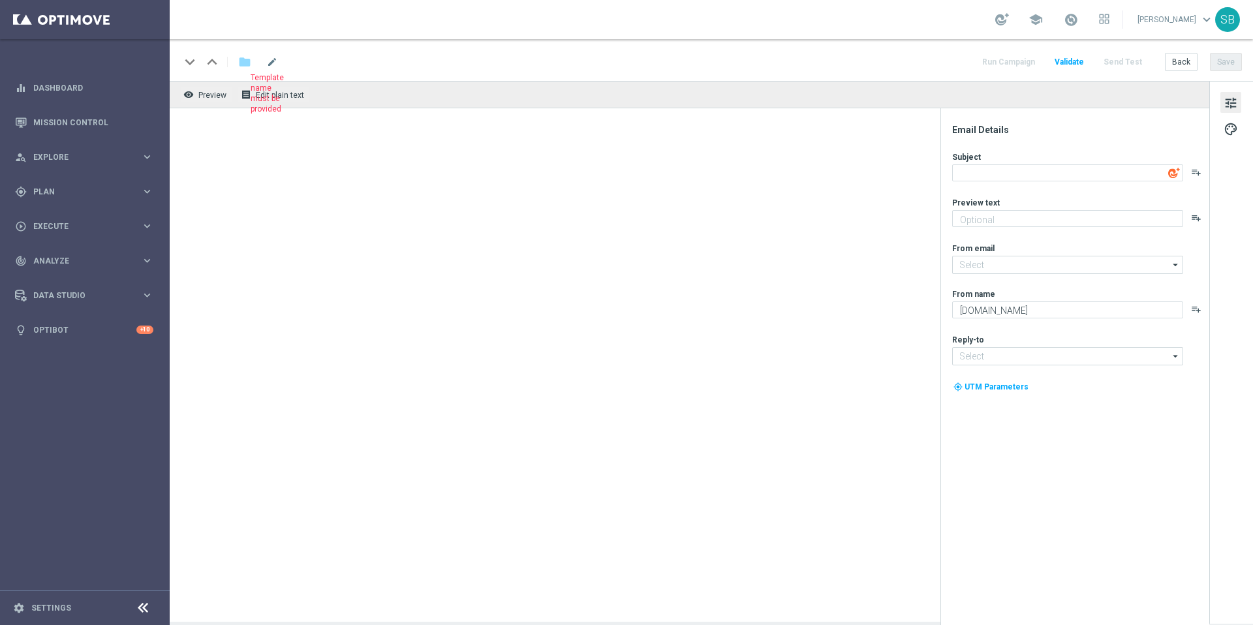
type textarea "Ganhe em um instantâneo com TurboSena"
type input "mail@crm.lottoland.bet.br"
type textarea "Lottoland"
type input "contato@lottoland.bet.br"
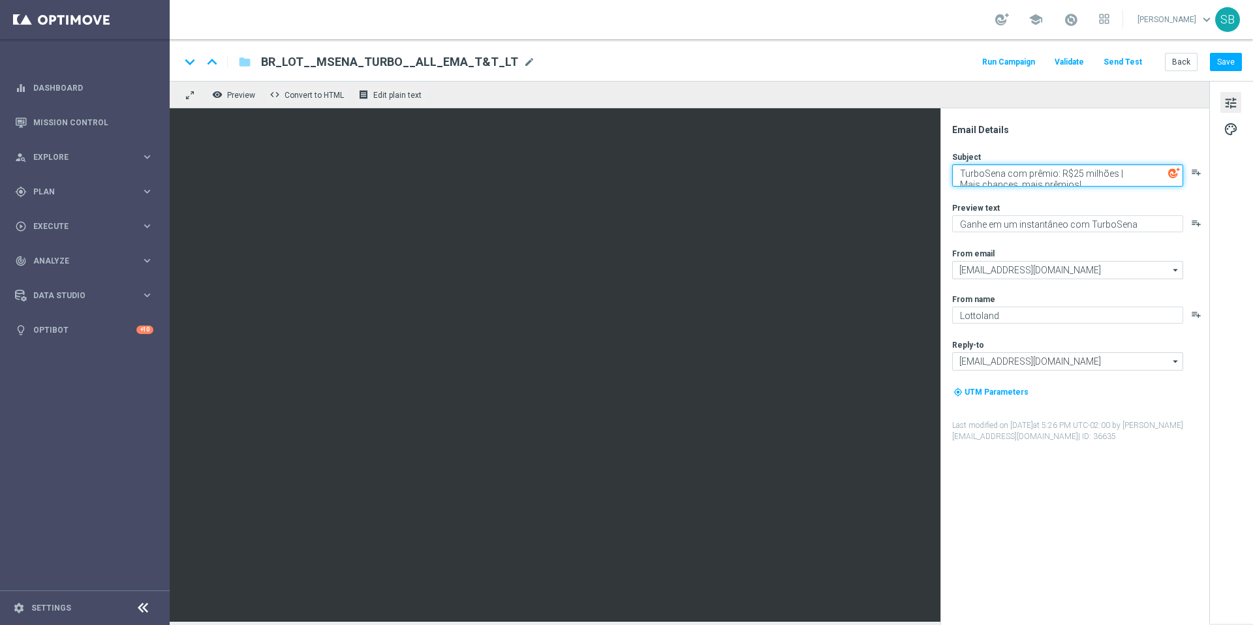
click at [962, 174] on textarea "TurboSena com prêmio: R$25 milhões | Mais chances, mais prêmios!" at bounding box center [1067, 175] width 231 height 22
paste textarea "[%FIRST_NAME%]"
click at [1039, 175] on textarea "[%FIRST_NAME%] com prêmio: R$25 milhões | Mais chances, mais prêmios!" at bounding box center [1067, 175] width 231 height 22
drag, startPoint x: 1145, startPoint y: 174, endPoint x: 1161, endPoint y: 173, distance: 16.4
click at [1161, 173] on textarea "[%FIRST_NAME%] com prêmio: R$25 milhões | Mais chances, mais prêmios!" at bounding box center [1067, 175] width 231 height 22
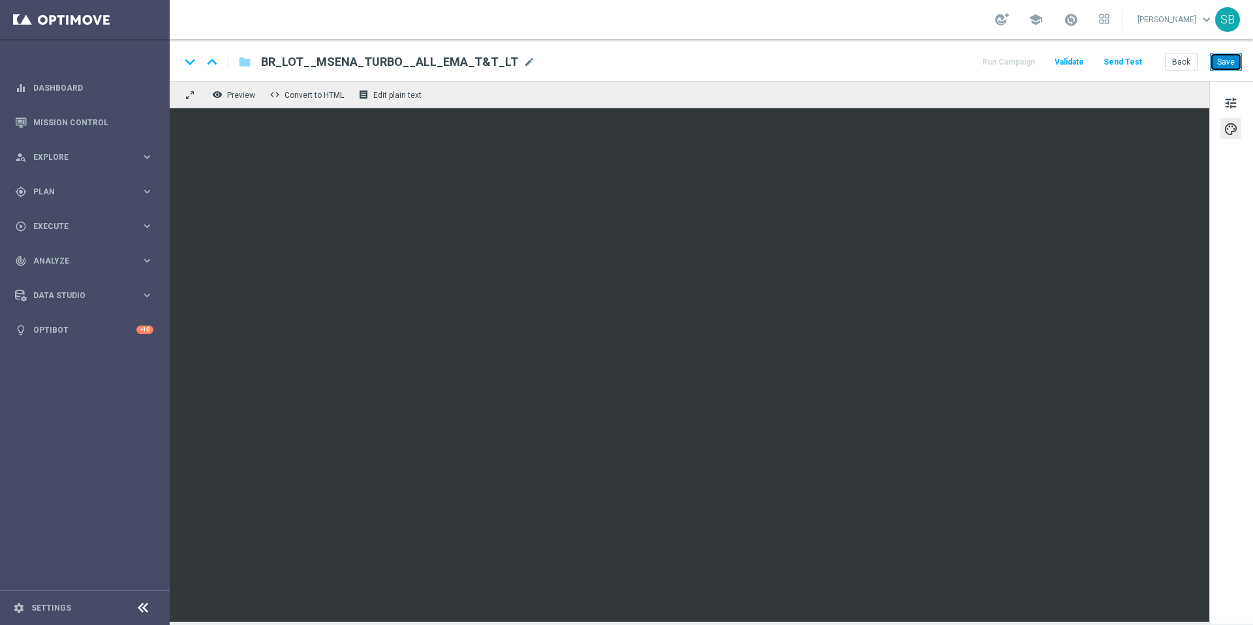
click at [1221, 69] on button "Save" at bounding box center [1226, 62] width 32 height 18
click at [848, 67] on div "keyboard_arrow_down keyboard_arrow_up folder BR_LOT__MSENA_TURBO__ALL_EMA_T&T_L…" at bounding box center [711, 62] width 1062 height 17
click at [822, 52] on div "keyboard_arrow_down keyboard_arrow_up folder BR_LOT__MSENA_TURBO__ALL_EMA_T&T_L…" at bounding box center [712, 60] width 1084 height 42
click at [241, 97] on span "Preview" at bounding box center [241, 95] width 28 height 9
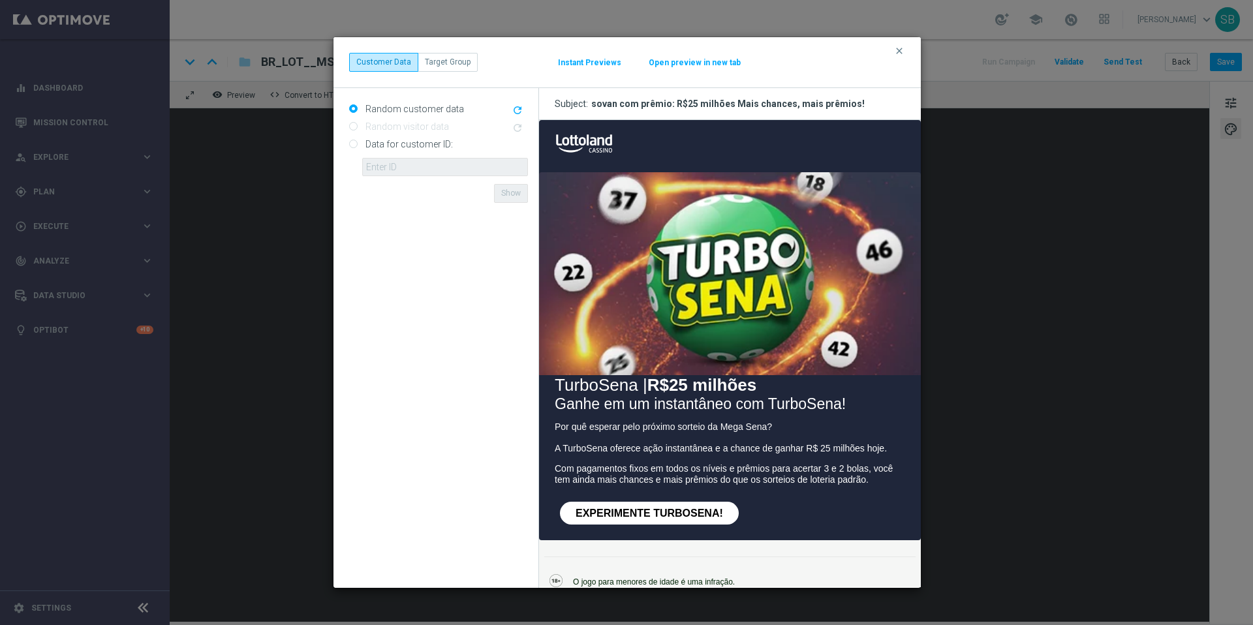
drag, startPoint x: 590, startPoint y: 105, endPoint x: 850, endPoint y: 99, distance: 259.9
click at [850, 99] on h3 "Subject: sovan com prêmio: R$25 milhões Mais chances, mais prêmios!" at bounding box center [730, 104] width 382 height 32
copy div "sovan com prêmio: R$25 milhões Mais chances, mais prêmios!"
click at [902, 53] on icon "clear" at bounding box center [899, 51] width 10 height 10
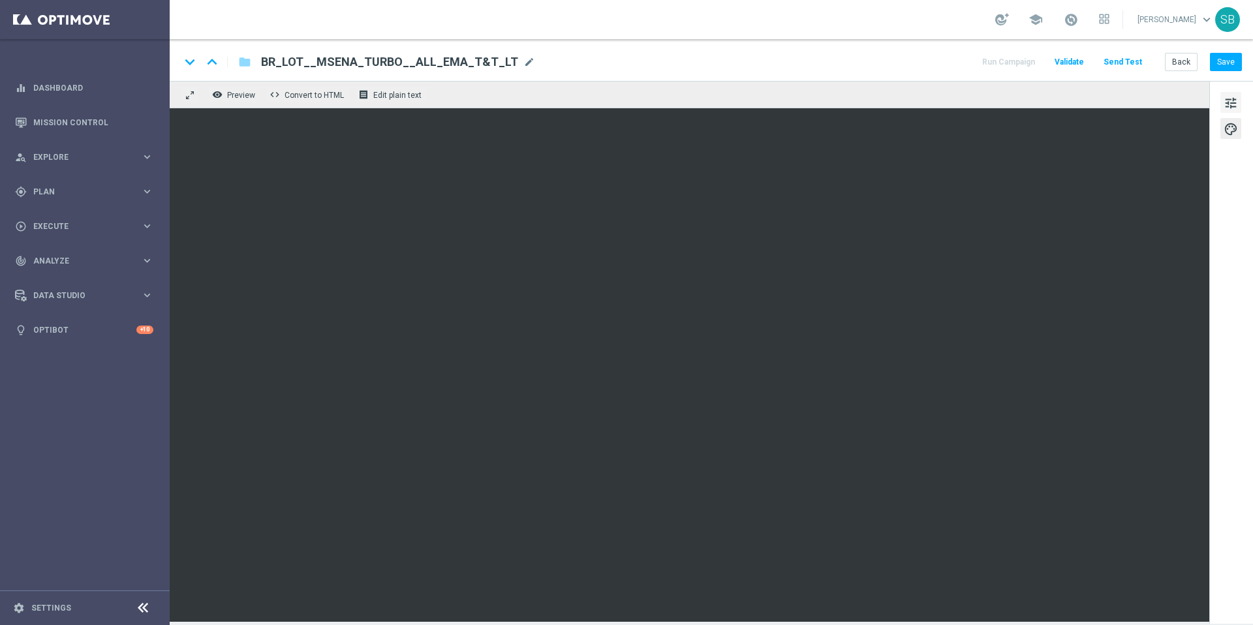
click at [1227, 102] on span "tune" at bounding box center [1231, 103] width 14 height 17
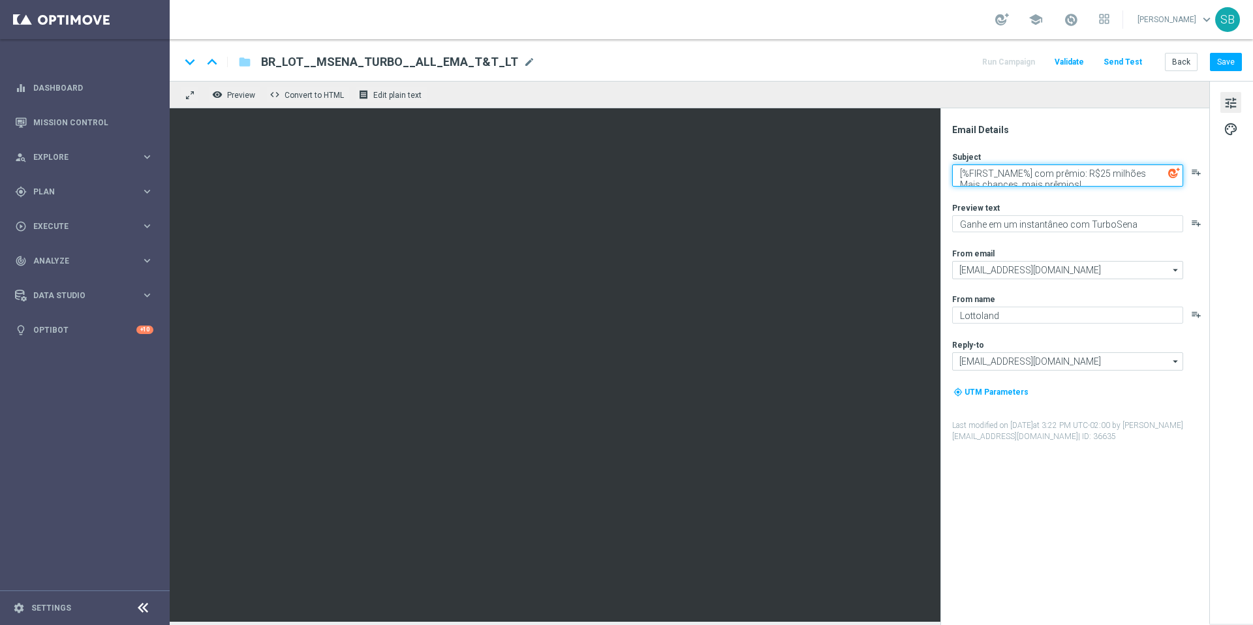
click at [963, 175] on textarea "[%FIRST_NAME%] com prêmio: R$25 milhões Mais chances, mais prêmios!" at bounding box center [1067, 175] width 231 height 22
click at [963, 176] on textarea "[%FIRST_NAME%] com prêmio: R$25 milhões Mais chances, mais prêmios!" at bounding box center [1067, 175] width 231 height 22
click at [962, 176] on textarea "[%FIRST_NAME%] com prêmio: R$25 milhões Mais chances, mais prêmios!" at bounding box center [1067, 175] width 231 height 22
drag, startPoint x: 1035, startPoint y: 176, endPoint x: 1082, endPoint y: 176, distance: 47.7
click at [1082, 176] on textarea "[%FIRST_NAME%] com prêmio: R$25 milhões Mais chances, mais prêmios!" at bounding box center [1067, 175] width 231 height 22
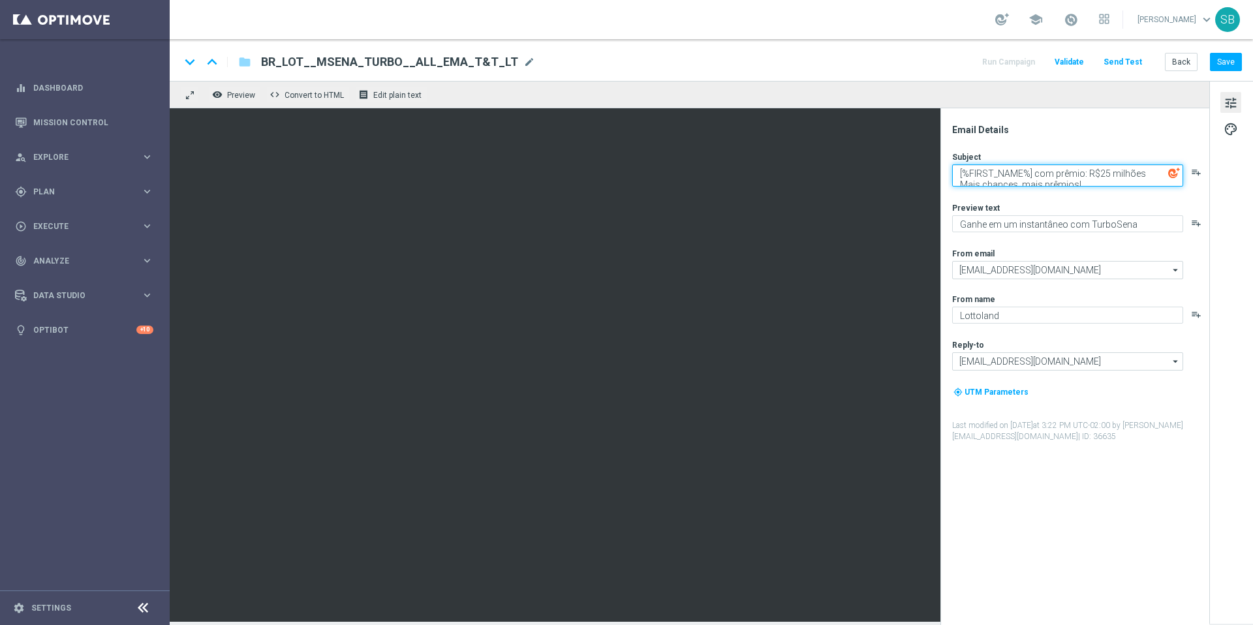
click at [1038, 174] on textarea "[%FIRST_NAME%] com prêmio: R$25 milhões Mais chances, mais prêmios!" at bounding box center [1067, 175] width 231 height 22
click at [1088, 174] on textarea "[%FIRST_NAME%] com prêmio: R$25 milhões Mais chances, mais prêmios!" at bounding box center [1067, 175] width 231 height 22
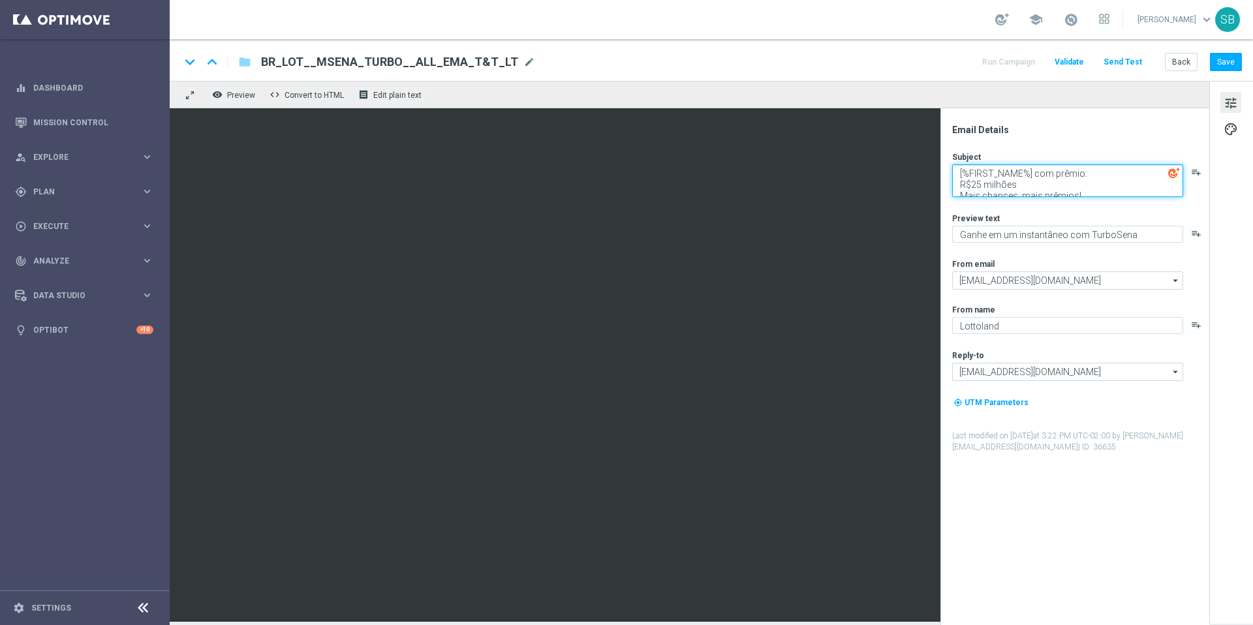
click at [1043, 185] on textarea "[%FIRST_NAME%] com prêmio: R$25 milhões Mais chances, mais prêmios!" at bounding box center [1067, 180] width 231 height 33
drag, startPoint x: 1017, startPoint y: 183, endPoint x: 1024, endPoint y: 184, distance: 7.3
click at [1024, 184] on textarea "[%FIRST_NAME%] com prêmio: R$25 milhões Mais chances, mais prêmios!" at bounding box center [1067, 180] width 231 height 33
click at [1023, 185] on textarea "[%FIRST_NAME%] com prêmio: R$25 milhões Mais chances, mais prêmios!" at bounding box center [1067, 180] width 231 height 33
click at [962, 194] on textarea "[%FIRST_NAME%] com prêmio: R$25 milhões Mais chances, mais prêmios!" at bounding box center [1067, 180] width 231 height 33
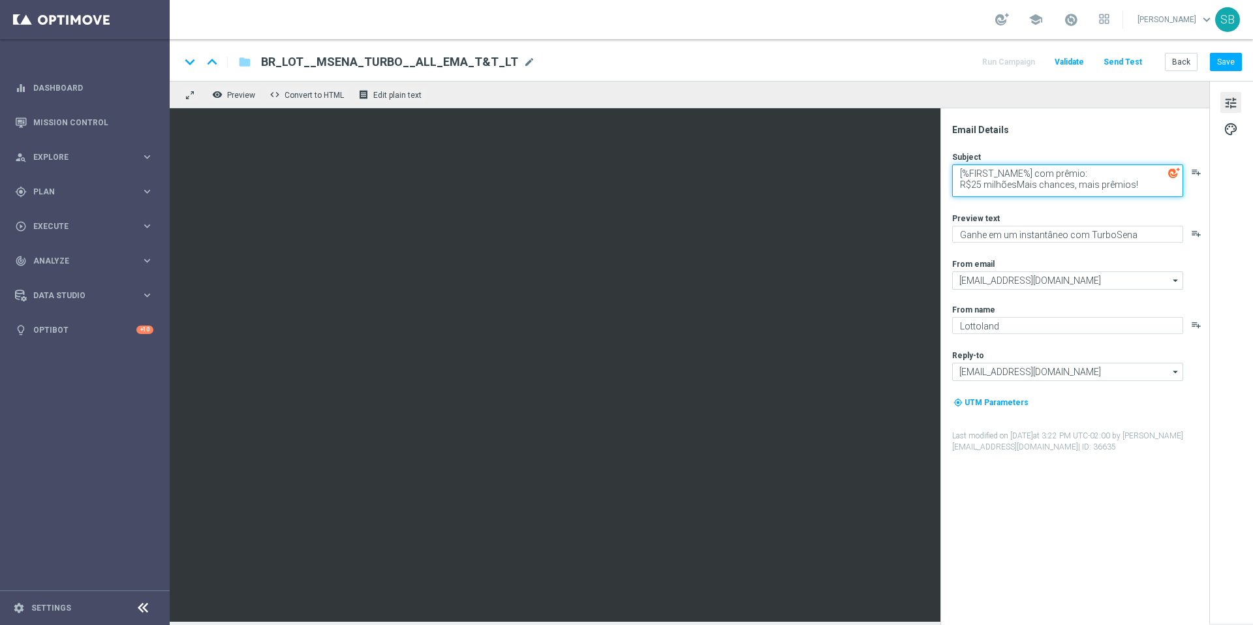
scroll to position [4, 0]
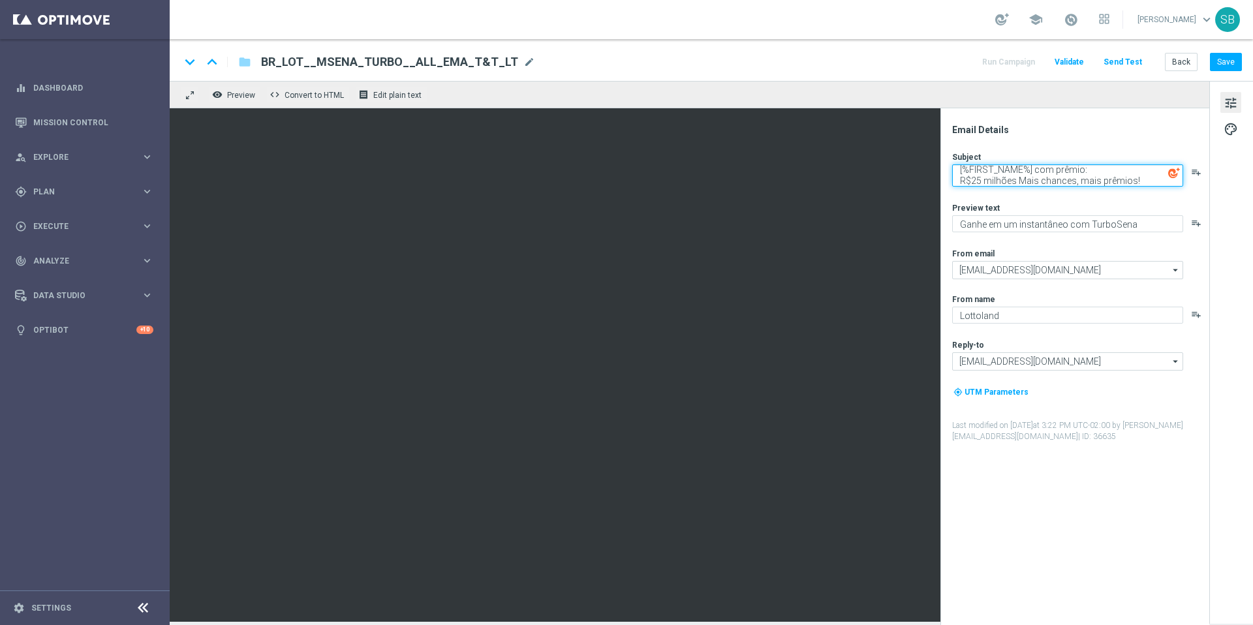
drag, startPoint x: 1155, startPoint y: 183, endPoint x: 950, endPoint y: 170, distance: 205.4
click at [950, 170] on div "Email Details Subject [%FIRST_NAME%] com prêmio: R$25 milhões Mais chances, mai…" at bounding box center [1078, 374] width 260 height 501
click at [1035, 172] on textarea "[%FIRST_NAME%] com prêmio: R$25 milhões Mais chances, mais prêmios!" at bounding box center [1067, 175] width 231 height 22
click at [1015, 183] on textarea "[%FIRST_NAME%] TurboSena com prêmio: R$25 milhões Mais chances, mais prêmios!" at bounding box center [1067, 175] width 231 height 22
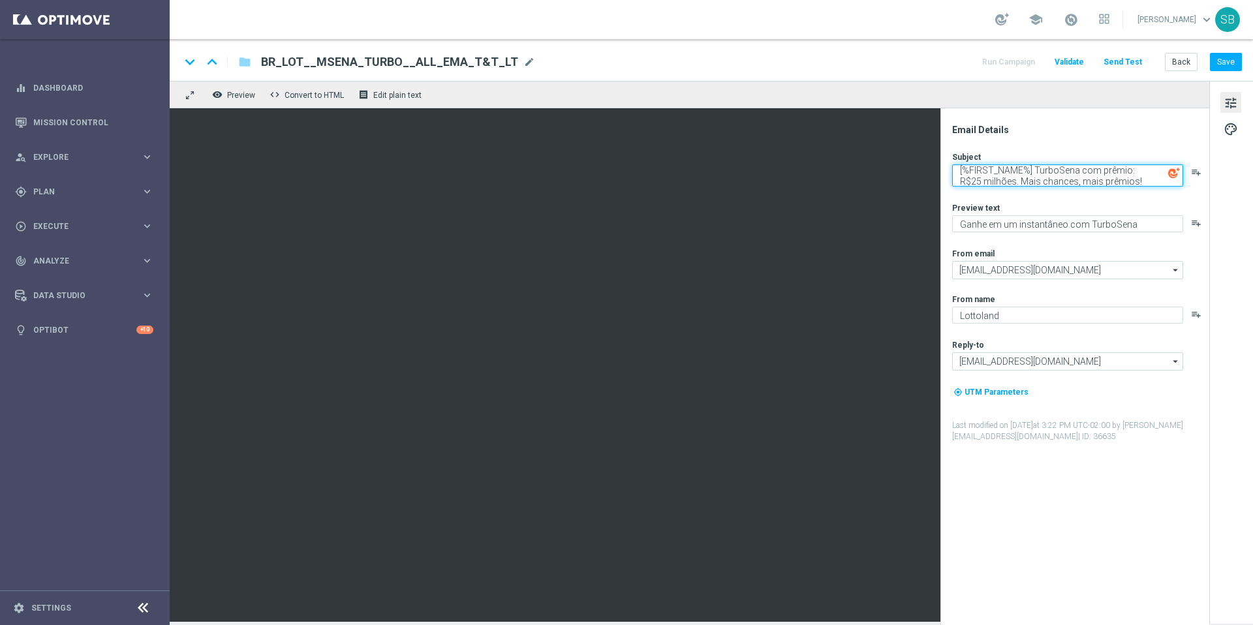
scroll to position [4, 0]
type textarea "[%FIRST_NAME%] TurboSena com prêmio: R$25 milhões. Mais chances, mais prêmios!"
click at [1227, 58] on button "Save" at bounding box center [1226, 62] width 32 height 18
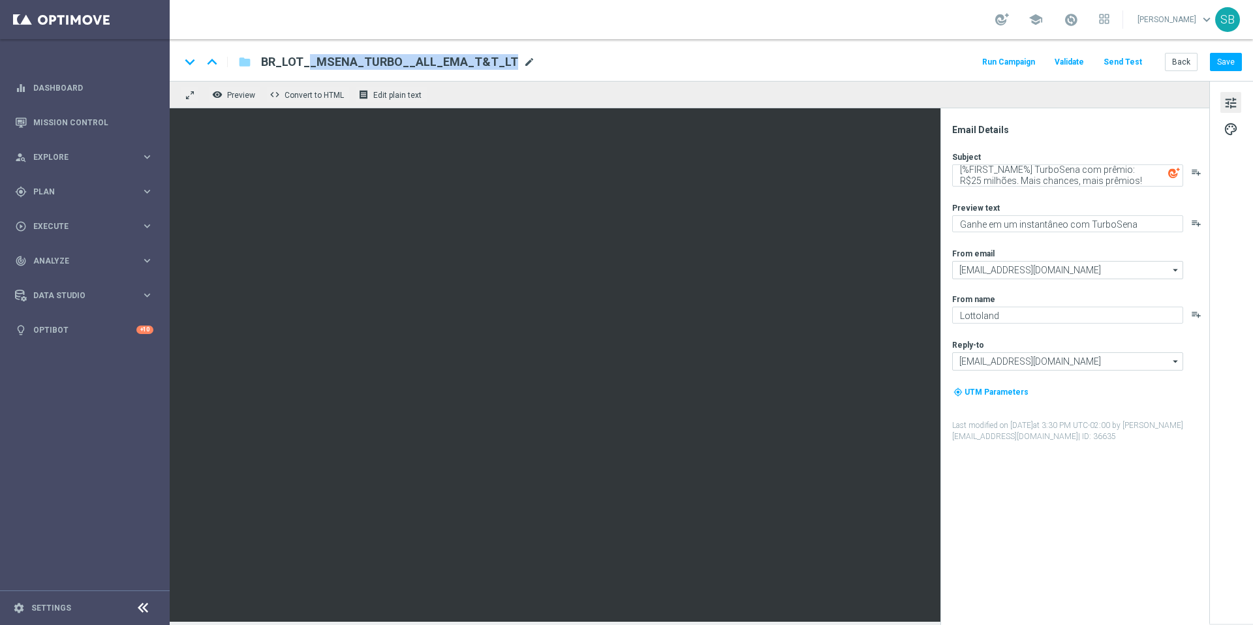
drag, startPoint x: 264, startPoint y: 67, endPoint x: 511, endPoint y: 61, distance: 246.8
click at [511, 61] on div "BR_LOT__MSENA_TURBO__ALL_EMA_T&T_LT mode_edit" at bounding box center [398, 62] width 274 height 17
drag, startPoint x: 478, startPoint y: 66, endPoint x: 266, endPoint y: 63, distance: 212.2
click at [266, 63] on input "BR_LOT__MSENA_TURBO__ALL_EMA_T&T_LT" at bounding box center [423, 62] width 324 height 17
click at [883, 66] on div "keyboard_arrow_down keyboard_arrow_up folder BR_LOT__MSENA_TURBO__ALL_EMA_T&T_L…" at bounding box center [711, 62] width 1062 height 17
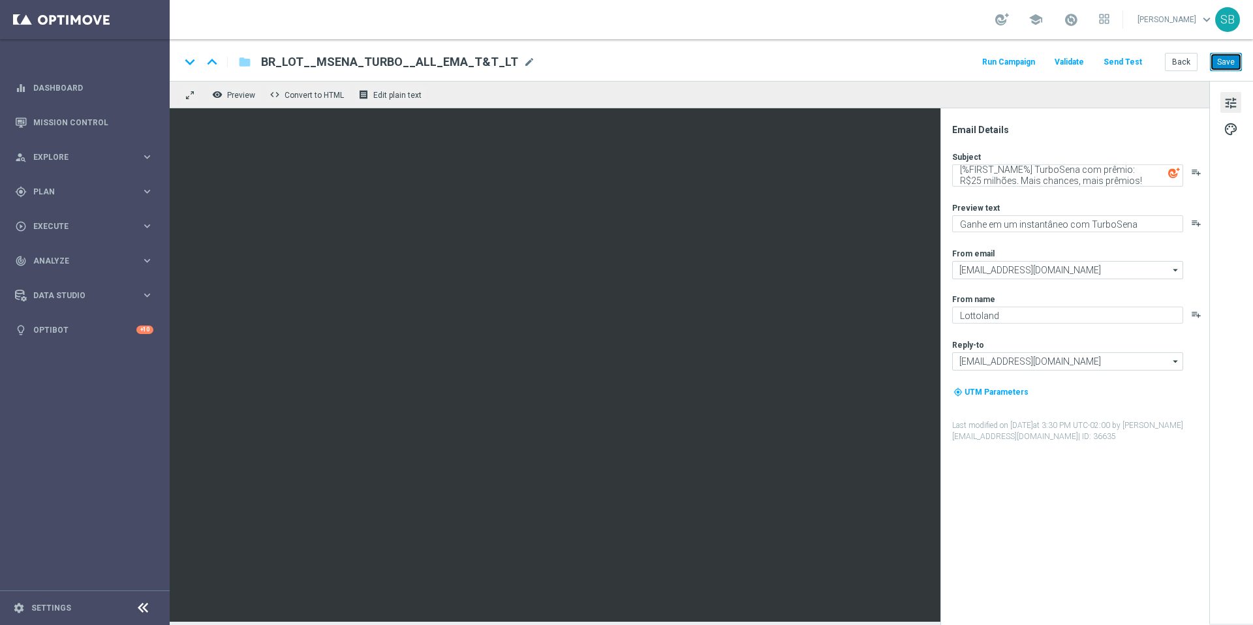
click at [1228, 61] on button "Save" at bounding box center [1226, 62] width 32 height 18
click at [1224, 67] on button "Save" at bounding box center [1226, 62] width 32 height 18
click at [246, 67] on icon "folder" at bounding box center [244, 62] width 13 height 16
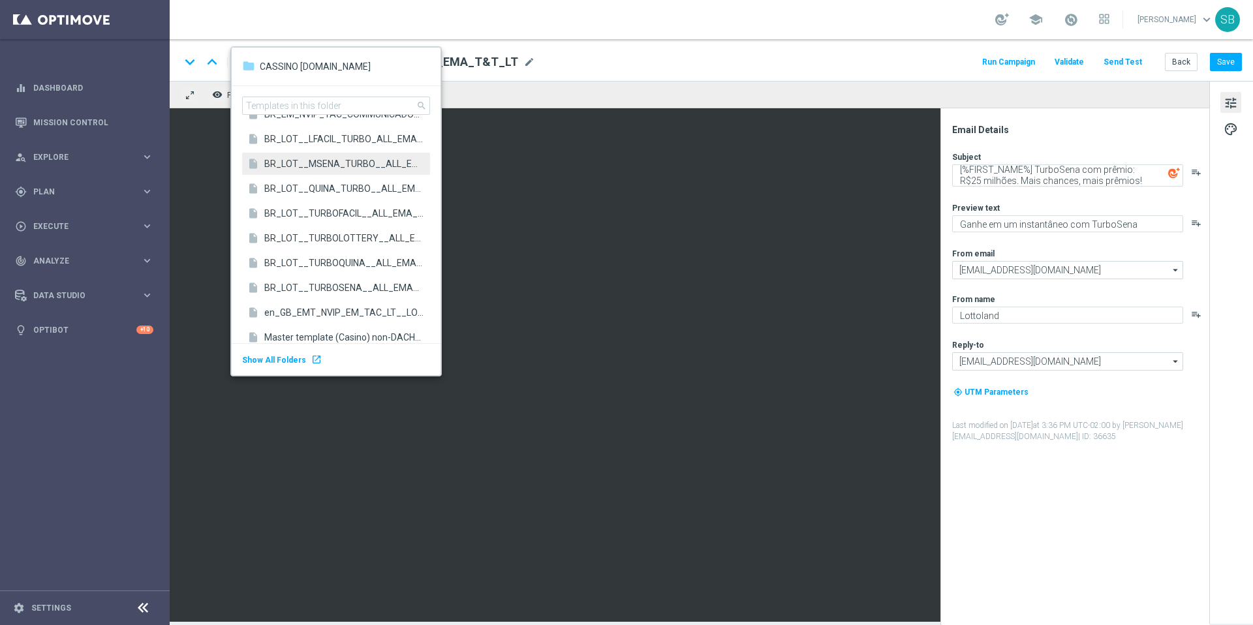
scroll to position [2851, 0]
click at [317, 142] on span "BR_LOT__LFACIL_TURBO_ALL_EMA_T&T_LT" at bounding box center [343, 139] width 159 height 12
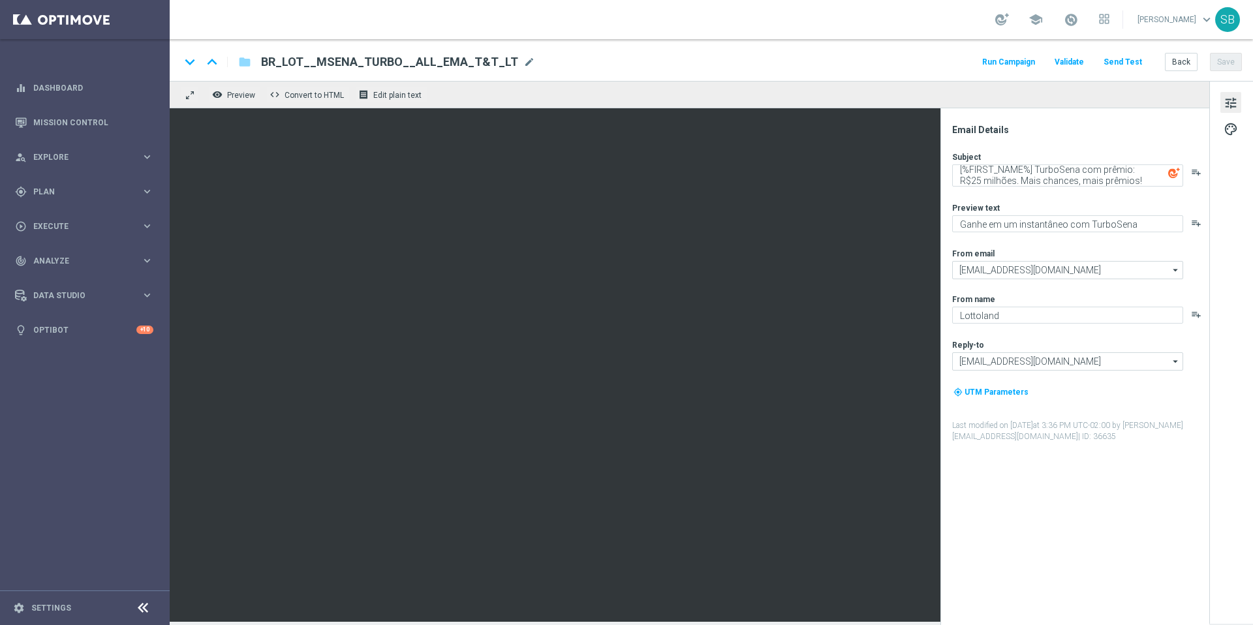
type textarea "Mais vencedores a cada jogada"
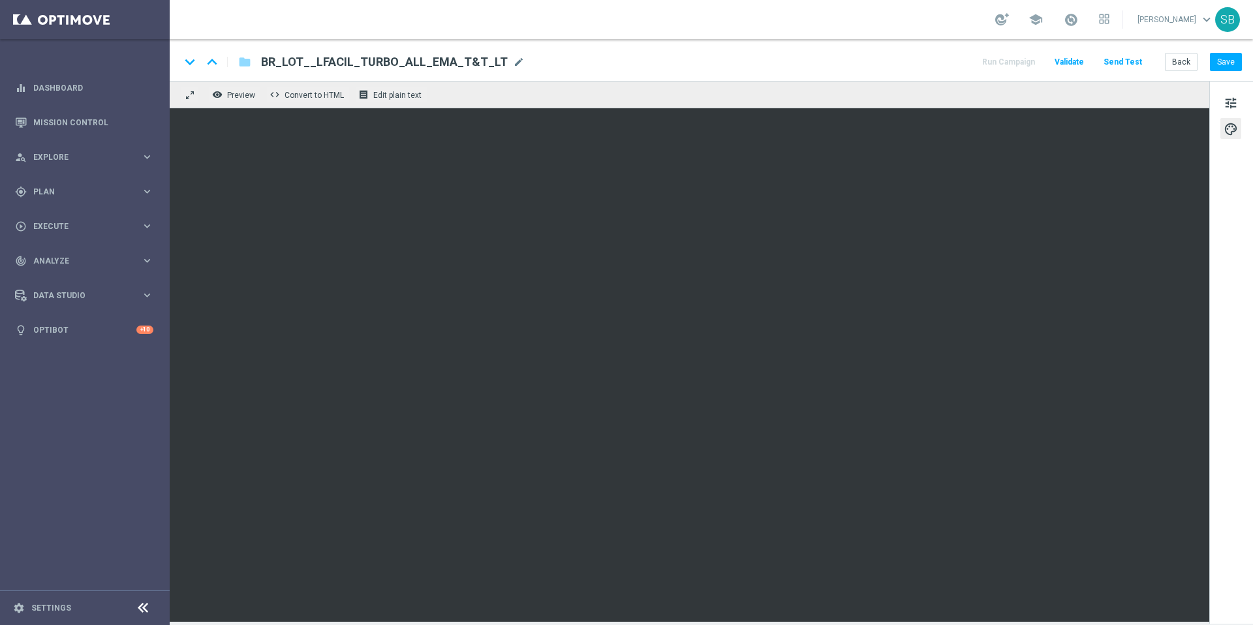
click at [822, 58] on div "keyboard_arrow_down keyboard_arrow_up folder BR_LOT__LFACIL_TURBO_ALL_EMA_T&T_L…" at bounding box center [711, 62] width 1062 height 17
click at [823, 62] on div "keyboard_arrow_down keyboard_arrow_up folder BR_LOT__LFACIL_TURBO_ALL_EMA_T&T_L…" at bounding box center [711, 62] width 1062 height 17
click at [1227, 61] on button "Save" at bounding box center [1226, 62] width 32 height 18
click at [1230, 106] on span "tune" at bounding box center [1231, 103] width 14 height 17
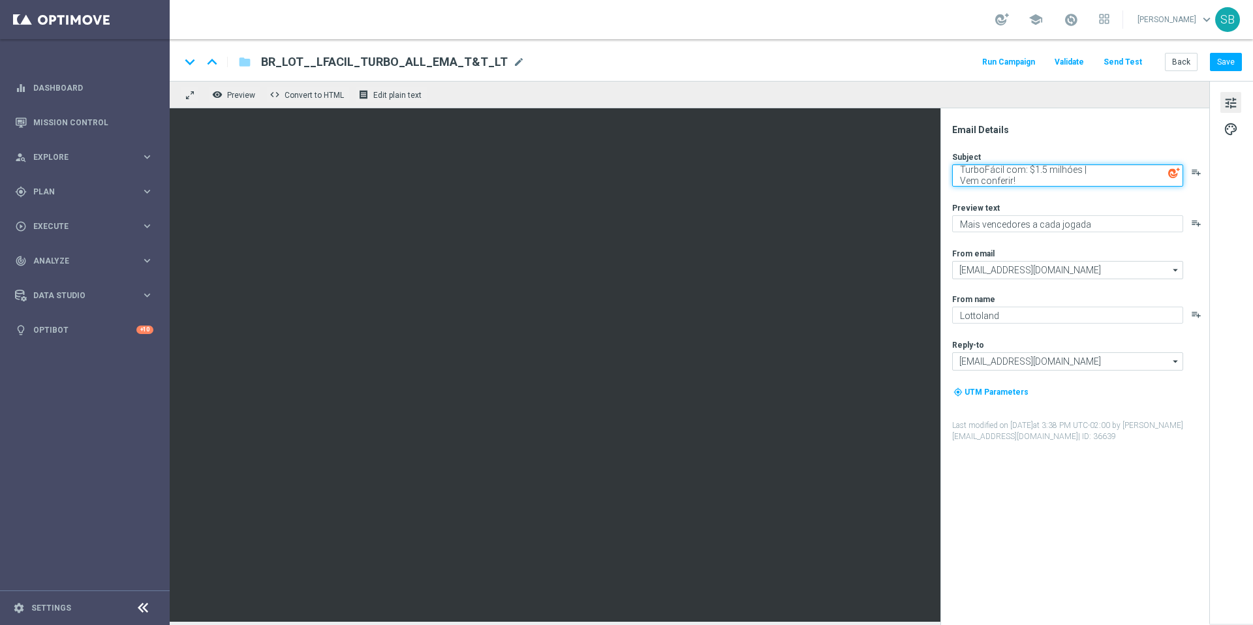
click at [958, 173] on textarea "TurboFácil com: $1.5 milhóes | Vem conferir!" at bounding box center [1067, 175] width 231 height 22
paste textarea "[%FIRST_NAME%] TurboQuina"
drag, startPoint x: 1057, startPoint y: 172, endPoint x: 1080, endPoint y: 171, distance: 22.2
click at [1080, 171] on textarea "[%FIRST_NAME%] TurboQuina com: $1.5 milhóes | Vem conferir!" at bounding box center [1067, 175] width 231 height 22
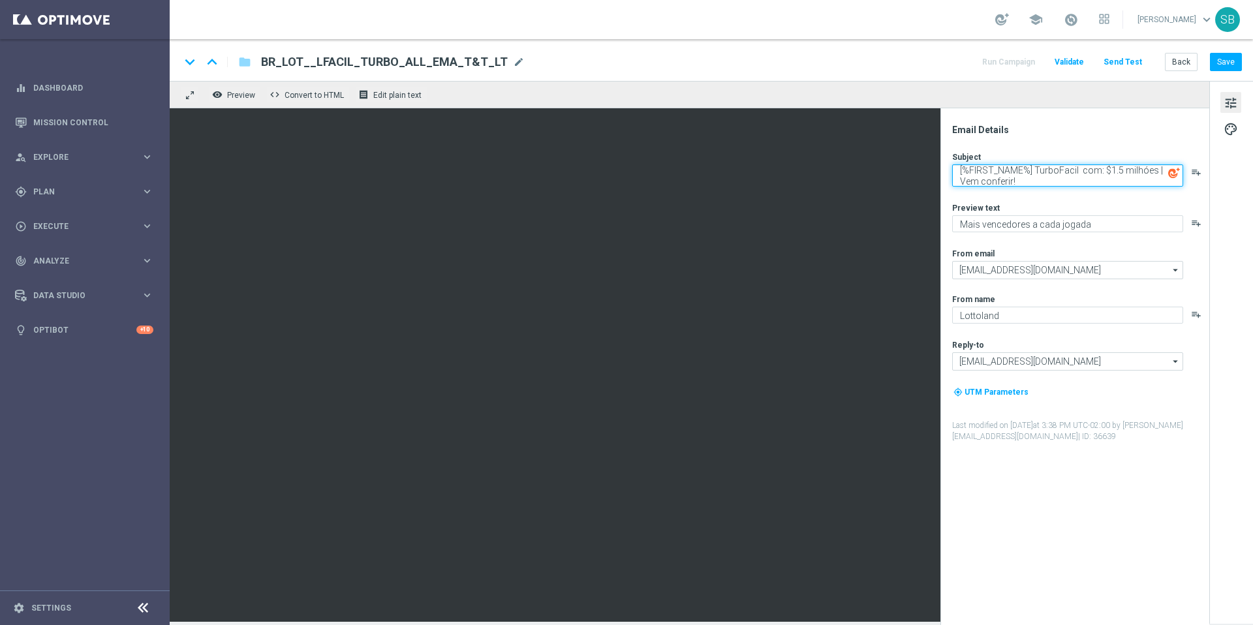
click at [1067, 172] on textarea "[%FIRST_NAME%] TurboFacil com: $1.5 milhóes | Vem conferir!" at bounding box center [1067, 175] width 231 height 22
drag, startPoint x: 1020, startPoint y: 183, endPoint x: 958, endPoint y: 170, distance: 63.5
click at [958, 170] on textarea "[%FIRST_NAME%] TurboFácil com: $1.5 milhóes | Vem conferir!" at bounding box center [1067, 175] width 231 height 22
click at [1078, 174] on textarea "[%FIRST_NAME%] TurboFácil com: $1.5 milhóes | Vem conferir!" at bounding box center [1067, 175] width 231 height 22
click at [1097, 175] on textarea "[%FIRST_NAME%] TurboFácil com: $1.5 milhóes | Vem conferir!" at bounding box center [1067, 175] width 231 height 22
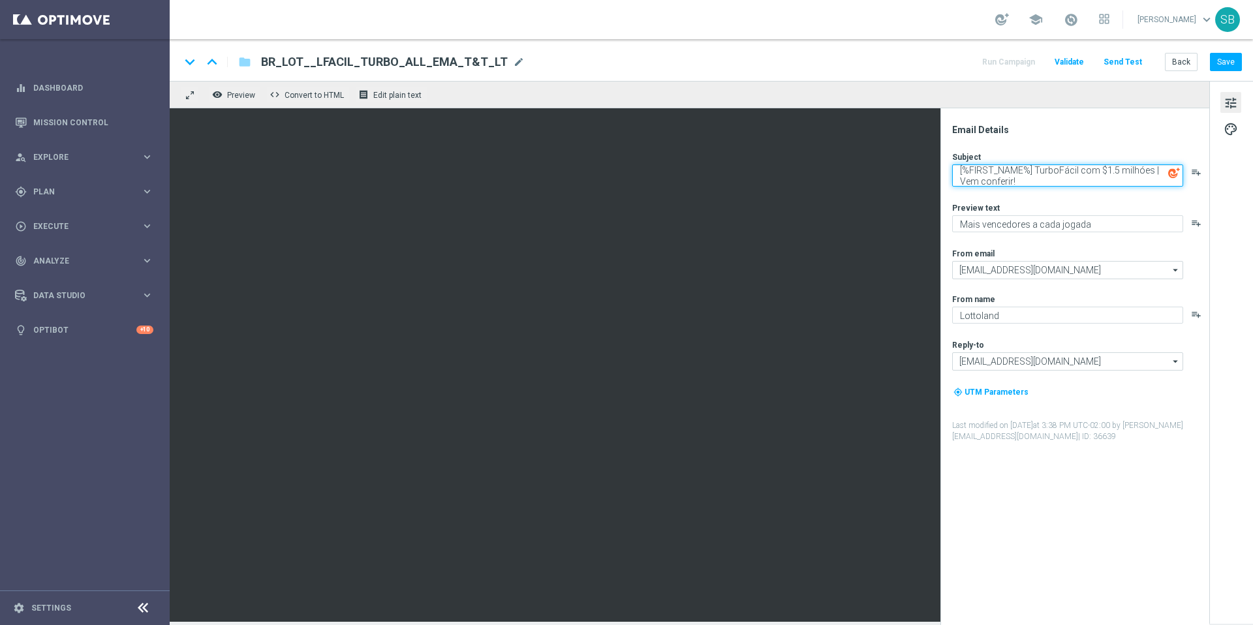
click at [1154, 173] on textarea "[%FIRST_NAME%] TurboFácil com $1.5 milhóes | Vem conferir!" at bounding box center [1067, 175] width 231 height 22
click at [1097, 174] on textarea "[%FIRST_NAME%] TurboFácil com $1.5 milhóes: Vem conferir!" at bounding box center [1067, 175] width 231 height 22
click at [1097, 172] on textarea "[%FIRST_NAME%] TurboFácil com $1.5 milhóes: Vem conferir!" at bounding box center [1067, 175] width 231 height 22
click at [1154, 174] on textarea "[%FIRST_NAME%] TurboFácil com: $1.5 milhóes: Vem conferir!" at bounding box center [1067, 175] width 231 height 22
drag, startPoint x: 1016, startPoint y: 183, endPoint x: 950, endPoint y: 168, distance: 66.8
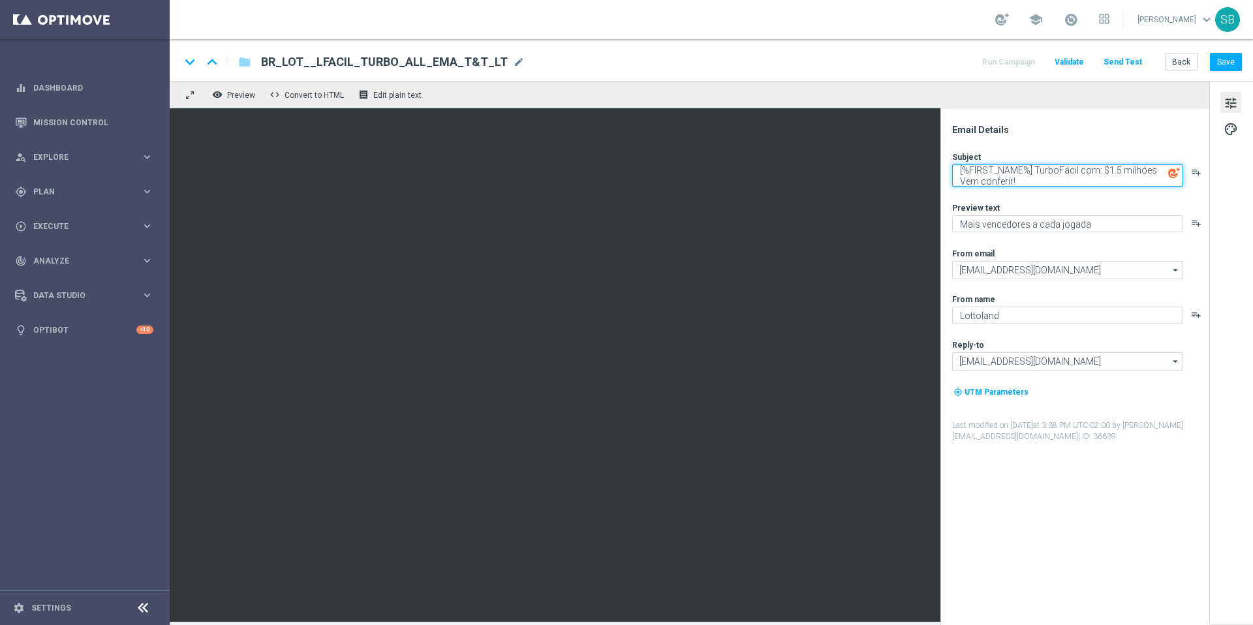
click at [950, 168] on div "Email Details Subject [%FIRST_NAME%] TurboFácil com: $1.5 milhóes Vem conferir!…" at bounding box center [1078, 374] width 260 height 501
click at [1150, 178] on textarea "[%FIRST_NAME%] TurboFácil com: $1.5 milhóes Vem conferir!" at bounding box center [1067, 175] width 231 height 22
click at [1151, 174] on textarea "[%FIRST_NAME%] TurboFácil com: $1.5 milhóes Vem conferir!" at bounding box center [1067, 175] width 231 height 22
drag, startPoint x: 1101, startPoint y: 174, endPoint x: 1107, endPoint y: 184, distance: 11.4
click at [1107, 184] on textarea "[%FIRST_NAME%] TurboFácil com: $1.5 milhóes. Vem conferir!" at bounding box center [1067, 175] width 231 height 22
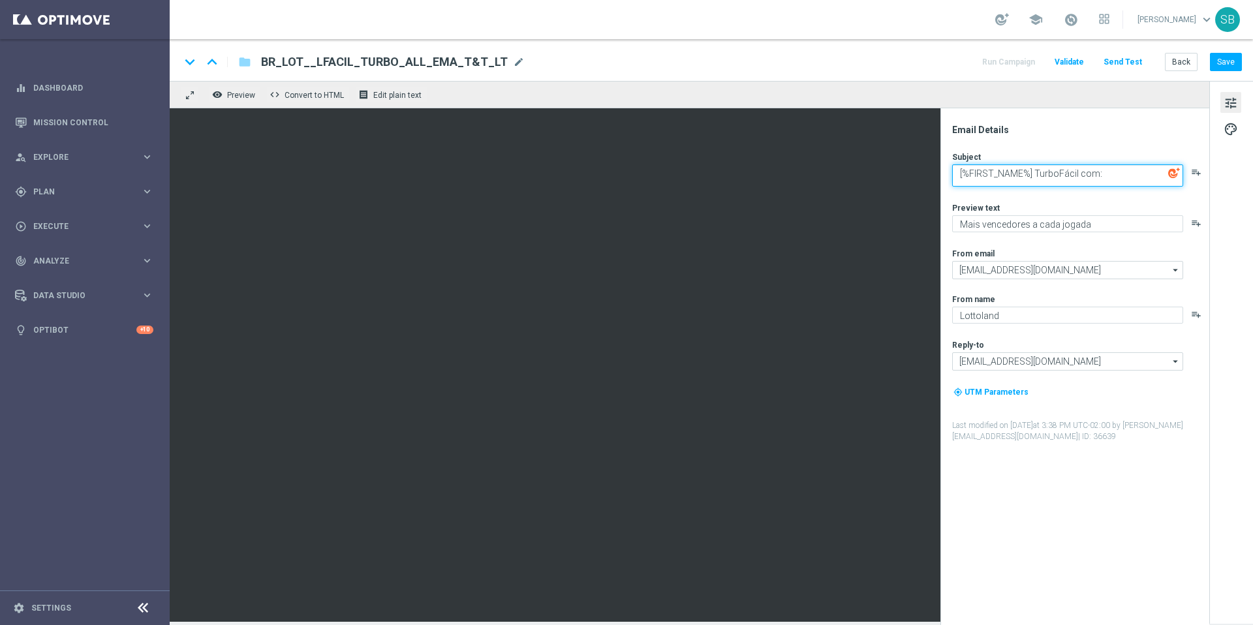
scroll to position [0, 0]
paste textarea "jackpot de US$ 1,5 milhão. Venha conferir!"
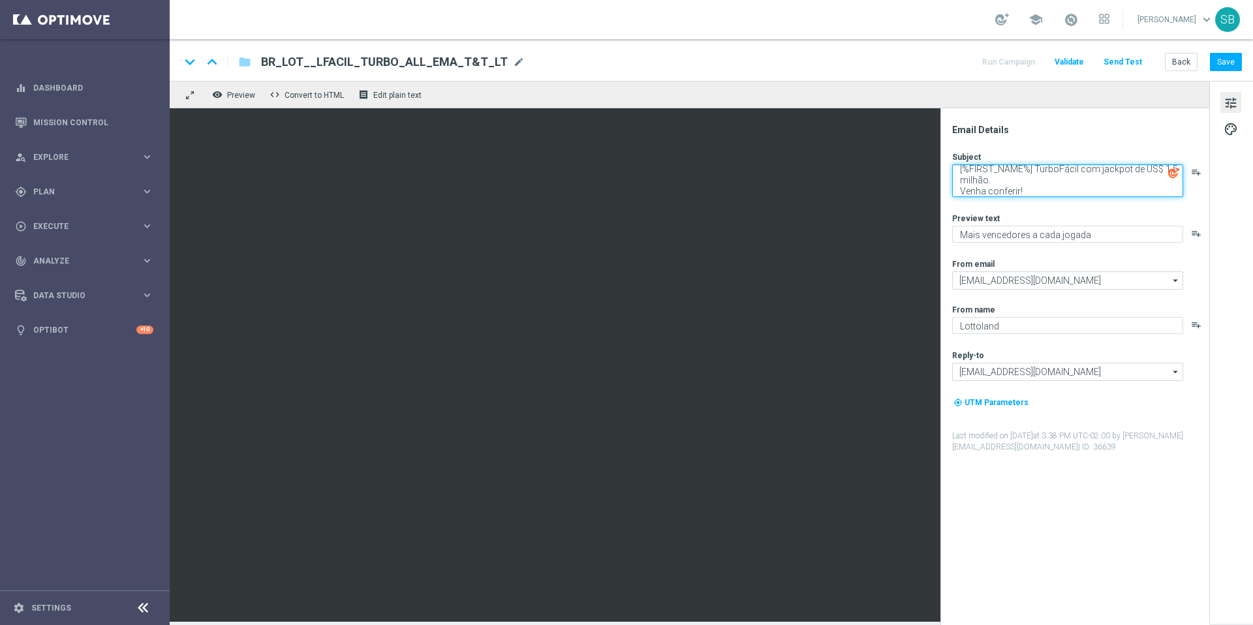
click at [1099, 172] on textarea "[%FIRST_NAME%] TurboFácil com:jackpot de US$ 1,5 milhão. Venha conferir!" at bounding box center [1067, 180] width 231 height 33
drag, startPoint x: 1142, startPoint y: 172, endPoint x: 1158, endPoint y: 175, distance: 15.9
click at [1158, 175] on textarea "[%FIRST_NAME%] TurboFácil com jackpot de US$ 1,5 milhão. Venha conferir!" at bounding box center [1067, 180] width 231 height 33
click at [1142, 174] on textarea "[%FIRST_NAME%] TurboFácil com jackpot de $ 1,5 milhão. Venha conferir!" at bounding box center [1067, 180] width 231 height 33
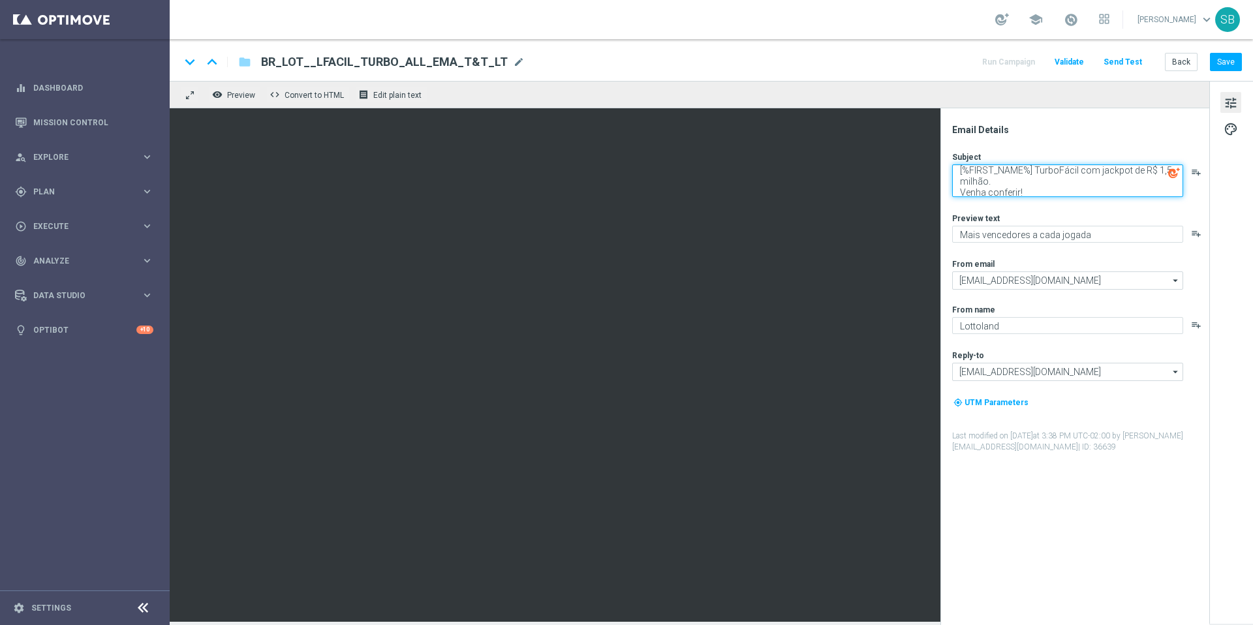
click at [1152, 174] on textarea "[%FIRST_NAME%] TurboFácil com jackpot de R$ 1,5 milhão. Venha conferir!" at bounding box center [1067, 180] width 231 height 33
click at [1155, 172] on textarea "[%FIRST_NAME%] TurboFácil com jackpot de R$ 1,5 milhão. Venha conferir!" at bounding box center [1067, 180] width 231 height 33
click at [1157, 173] on textarea "[%FIRST_NAME%] TurboFácil com jackpot de R$1,5 milhão. Venha conferir!" at bounding box center [1067, 180] width 231 height 33
drag, startPoint x: 990, startPoint y: 185, endPoint x: 1001, endPoint y: 184, distance: 11.2
click at [1001, 184] on textarea "[%FIRST_NAME%] TurboFácil com jackpot de R$1.5 milhão. Venha conferir!" at bounding box center [1067, 180] width 231 height 33
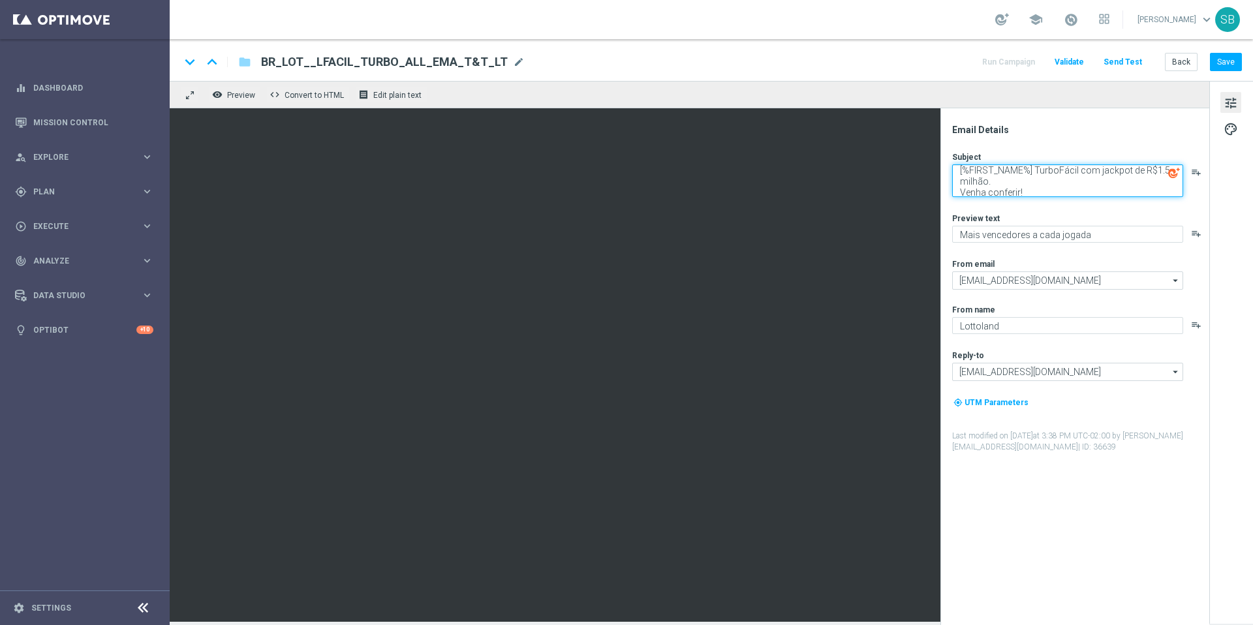
click at [1010, 178] on textarea "[%FIRST_NAME%] TurboFácil com jackpot de R$1.5 milhão. Venha conferir!" at bounding box center [1067, 180] width 231 height 33
click at [962, 195] on textarea "[%FIRST_NAME%] TurboFácil com jackpot de R$1.5 milhão. Venha conferir!" at bounding box center [1067, 180] width 231 height 33
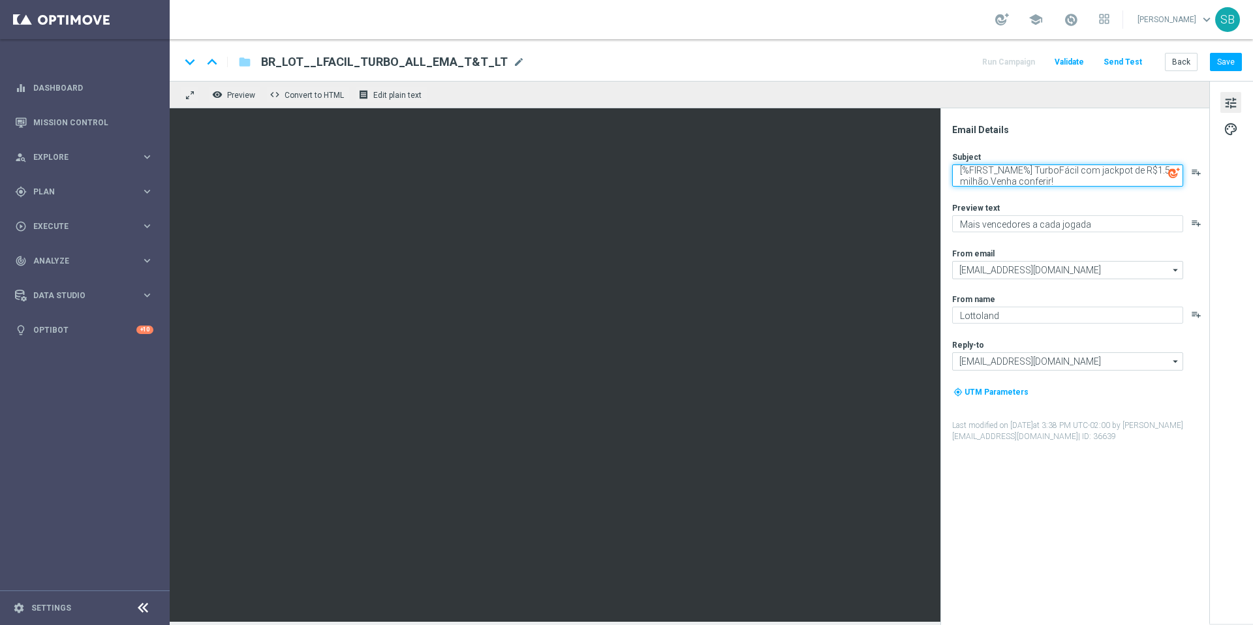
scroll to position [4, 0]
type textarea "[%FIRST_NAME%] TurboFácil com jackpot de R$1.5 milhão. Venha conferir!"
click at [1223, 65] on button "Save" at bounding box center [1226, 62] width 32 height 18
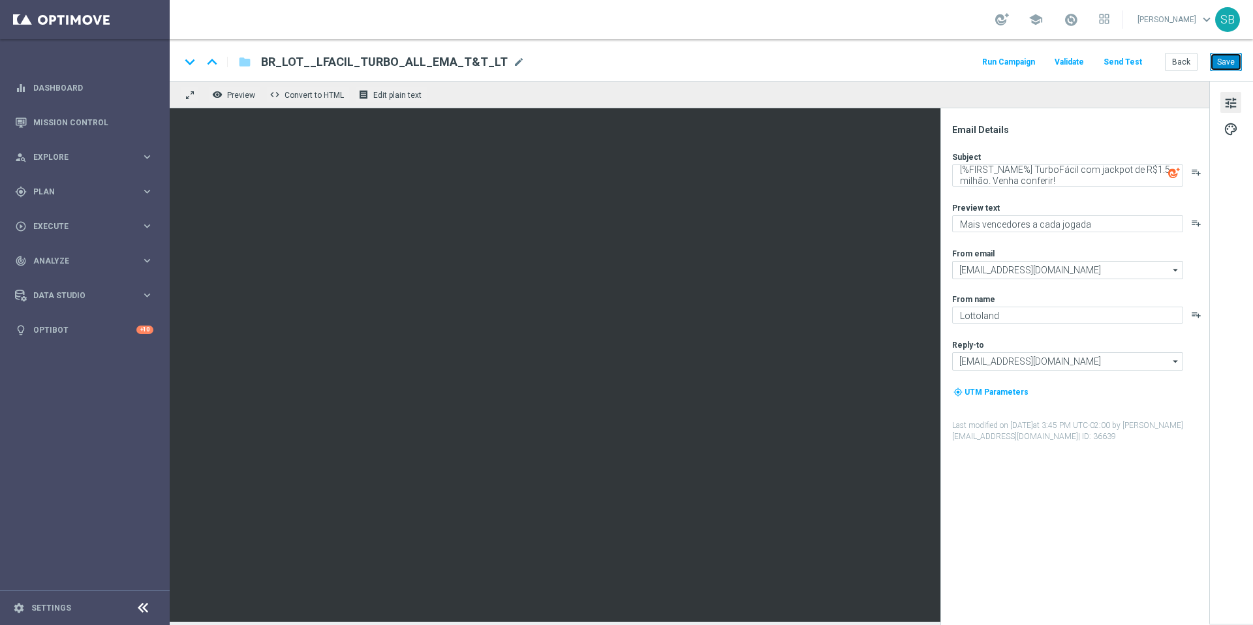
click at [1219, 65] on button "Save" at bounding box center [1226, 62] width 32 height 18
click at [513, 65] on span "mode_edit" at bounding box center [519, 62] width 12 height 12
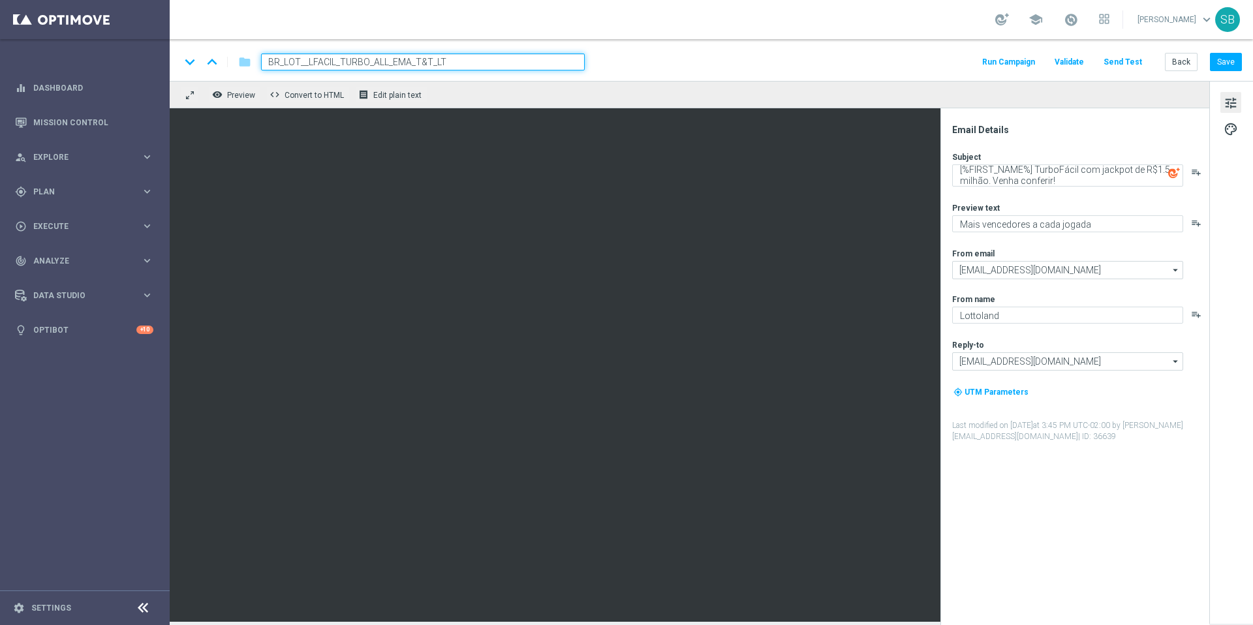
click at [617, 56] on div "keyboard_arrow_down keyboard_arrow_up folder BR_LOT__LFACIL_TURBO_ALL_EMA_T&T_L…" at bounding box center [711, 62] width 1062 height 17
drag, startPoint x: 263, startPoint y: 63, endPoint x: 495, endPoint y: 61, distance: 231.7
click at [495, 61] on div "BR_LOT__LFACIL_TURBO_ALL_EMA_T&T_LT mode_edit" at bounding box center [393, 62] width 264 height 17
drag, startPoint x: 473, startPoint y: 62, endPoint x: 268, endPoint y: 64, distance: 205.0
click at [268, 64] on input "BR_LOT__LFACIL_TURBO_ALL_EMA_T&T_LT" at bounding box center [423, 62] width 324 height 17
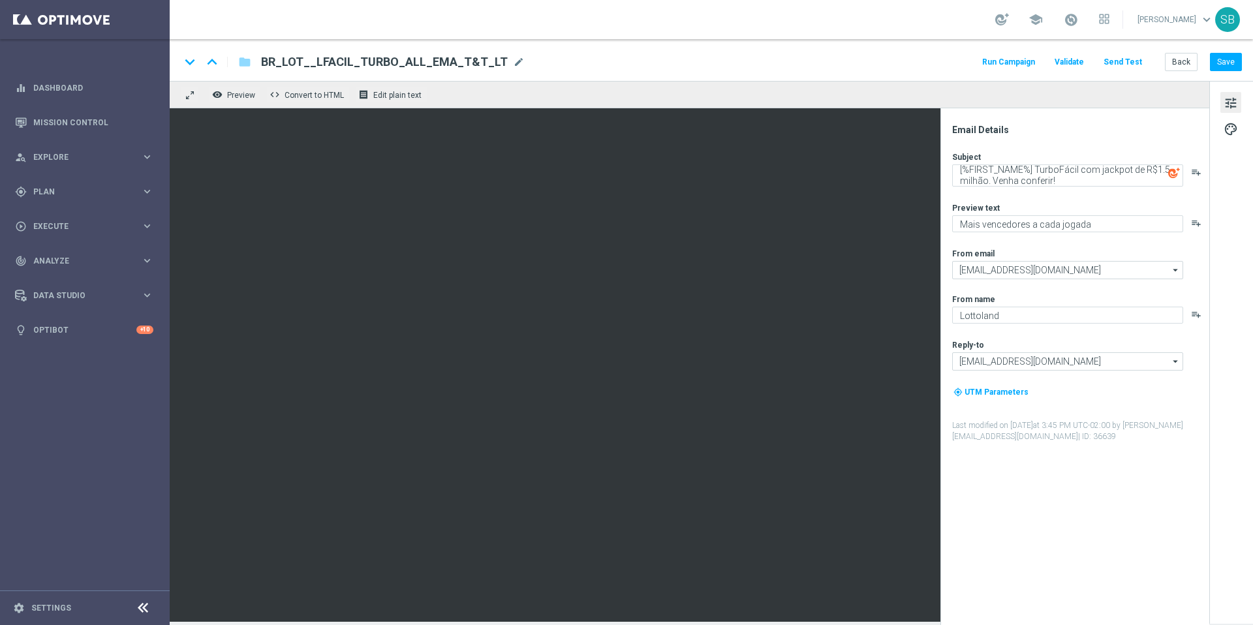
click at [646, 62] on div "keyboard_arrow_down keyboard_arrow_up folder BR_LOT__LFACIL_TURBO_ALL_EMA_T&T_L…" at bounding box center [711, 62] width 1062 height 17
click at [704, 49] on div "keyboard_arrow_down keyboard_arrow_up folder BR_LOT__LFACIL_TURBO_ALL_EMA_T&T_L…" at bounding box center [712, 60] width 1084 height 42
click at [1234, 63] on button "Save" at bounding box center [1226, 62] width 32 height 18
click at [1229, 68] on button "Save" at bounding box center [1226, 62] width 32 height 18
click at [236, 100] on button "remove_red_eye Preview" at bounding box center [235, 94] width 52 height 17
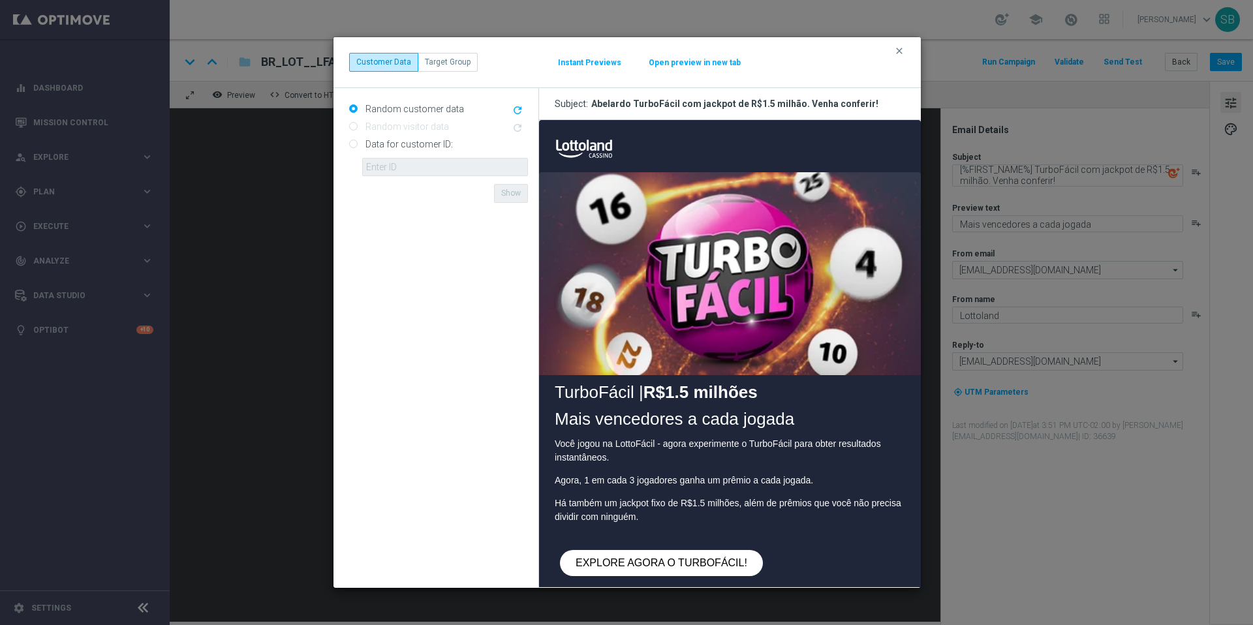
scroll to position [0, 0]
click at [585, 297] on img at bounding box center [730, 274] width 382 height 204
